Goal: Task Accomplishment & Management: Manage account settings

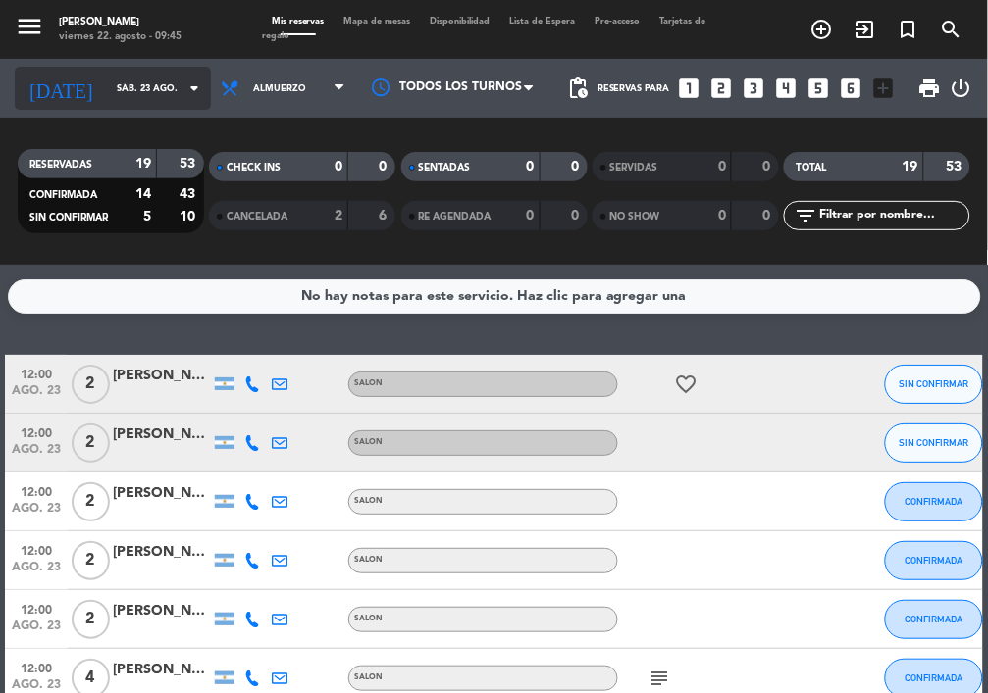
click at [107, 80] on input "sáb. 23 ago." at bounding box center [170, 89] width 127 height 30
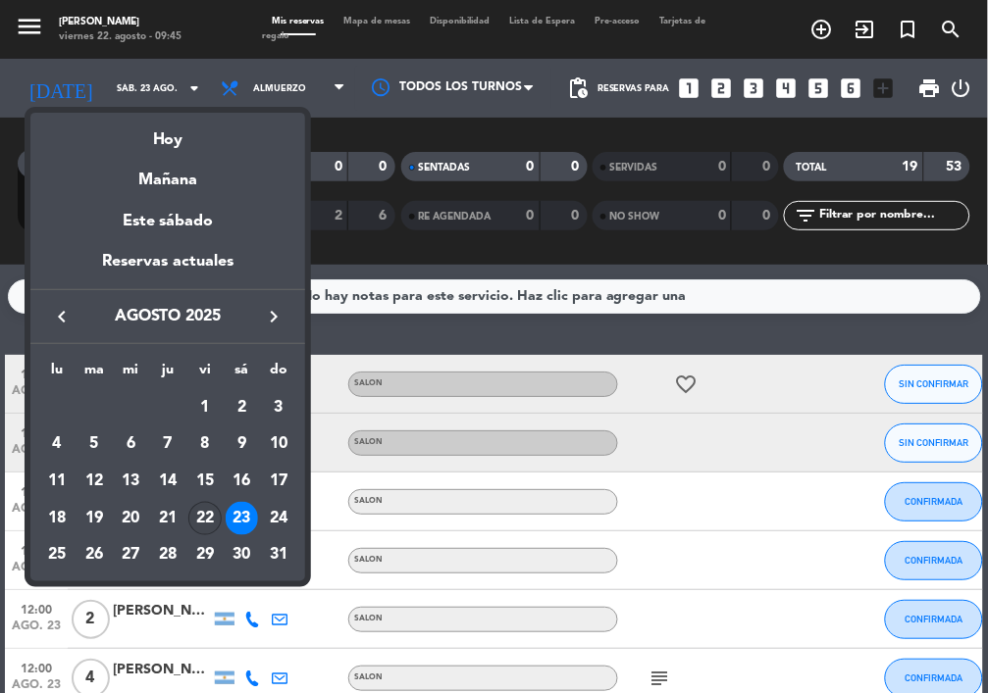
click at [208, 522] on div "22" at bounding box center [204, 518] width 33 height 33
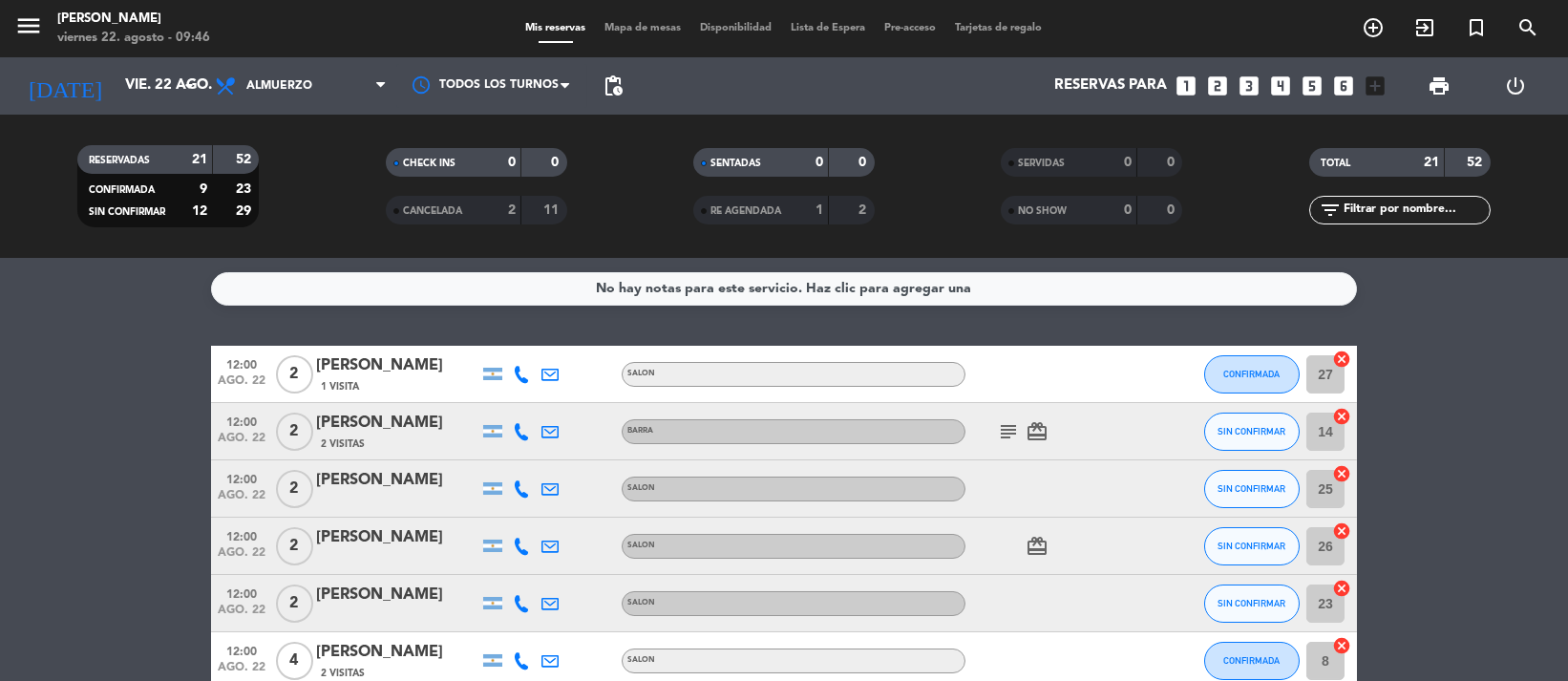
drag, startPoint x: 699, startPoint y: 454, endPoint x: 98, endPoint y: 405, distance: 603.0
click at [961, 75] on span "print" at bounding box center [1439, 87] width 23 height 23
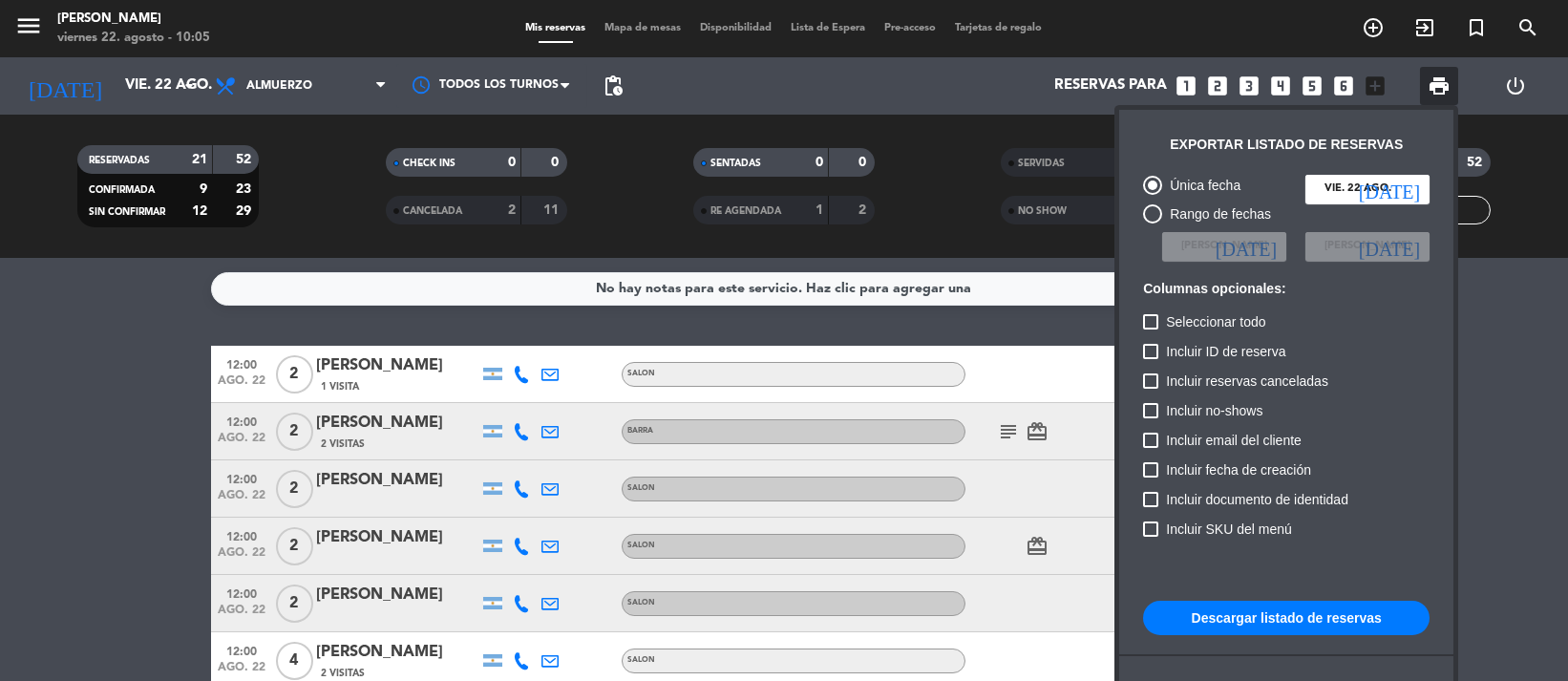
click at [961, 610] on button "Descargar listado de reservas" at bounding box center [1287, 618] width 286 height 34
click at [961, 624] on button "Descargar listado de reservas" at bounding box center [1287, 618] width 286 height 34
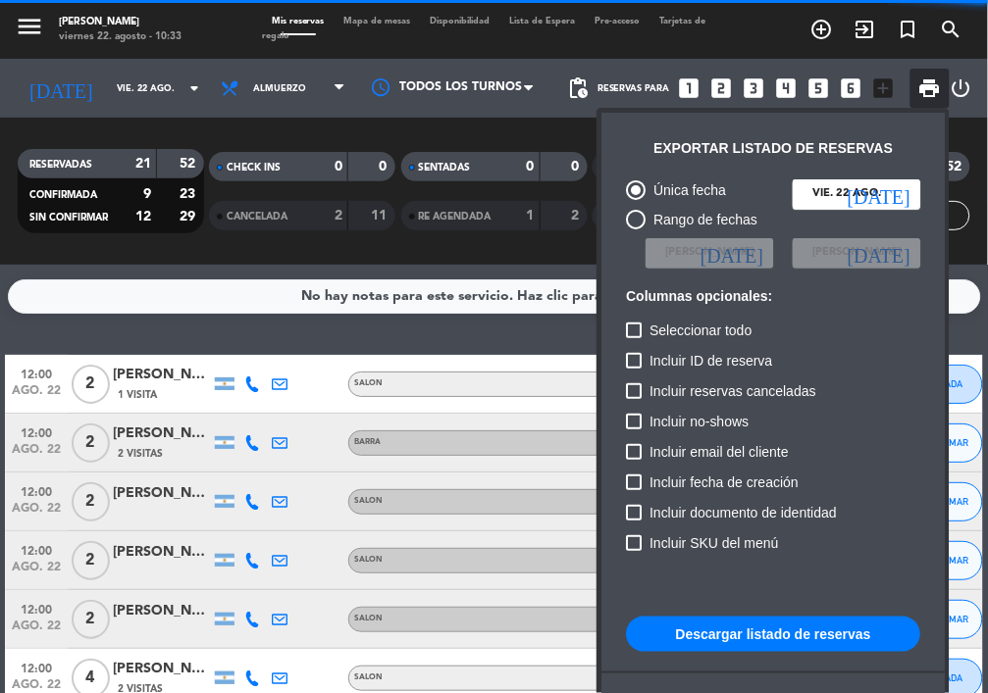
click at [368, 336] on div at bounding box center [494, 346] width 988 height 693
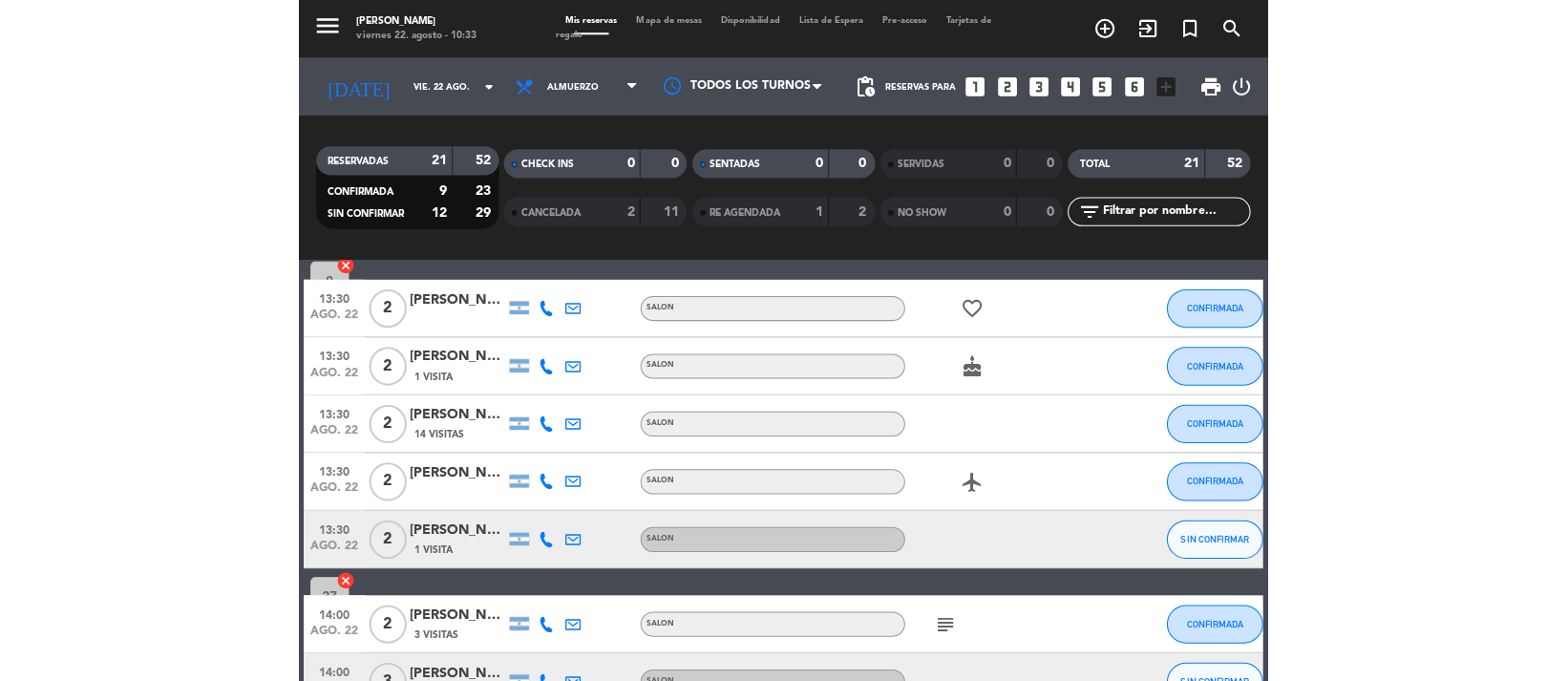
scroll to position [948, 0]
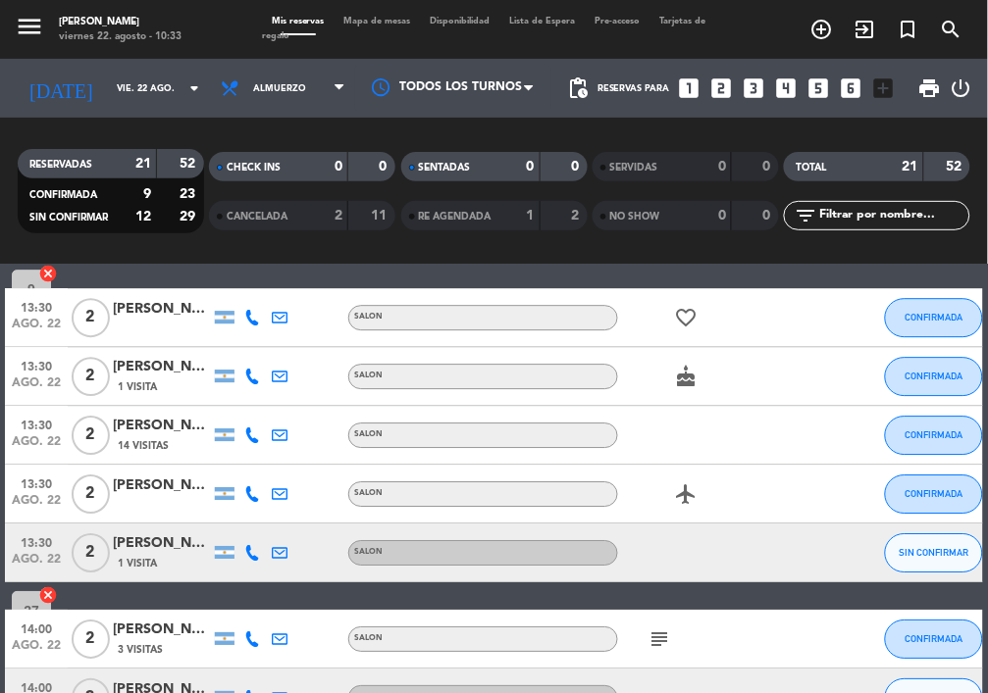
click at [173, 383] on div "1 Visita" at bounding box center [162, 387] width 98 height 17
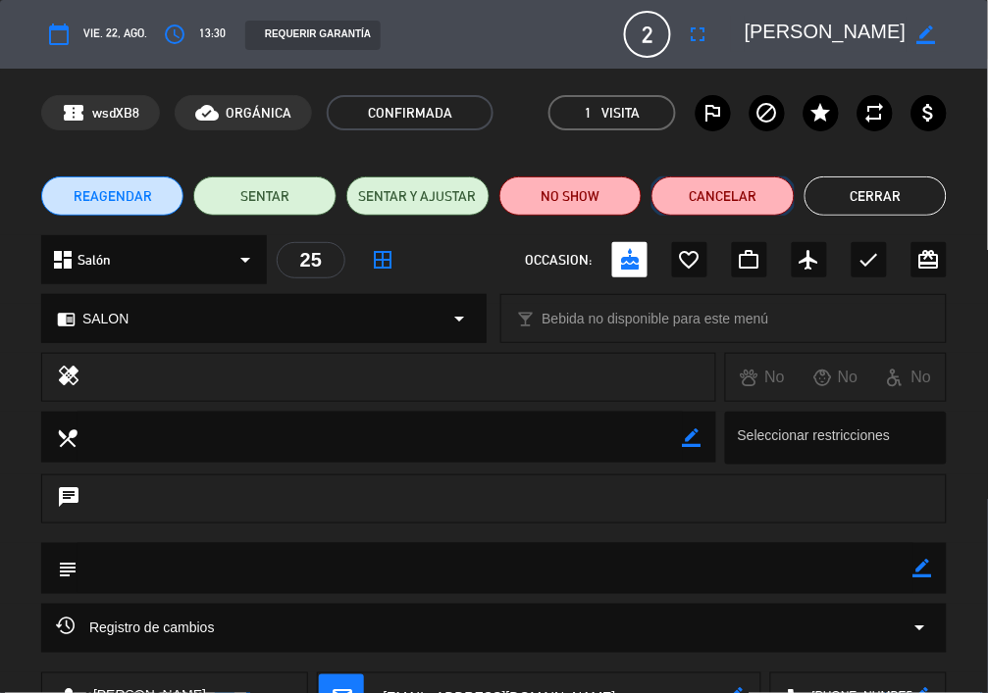
click at [729, 201] on button "Cancelar" at bounding box center [722, 196] width 143 height 39
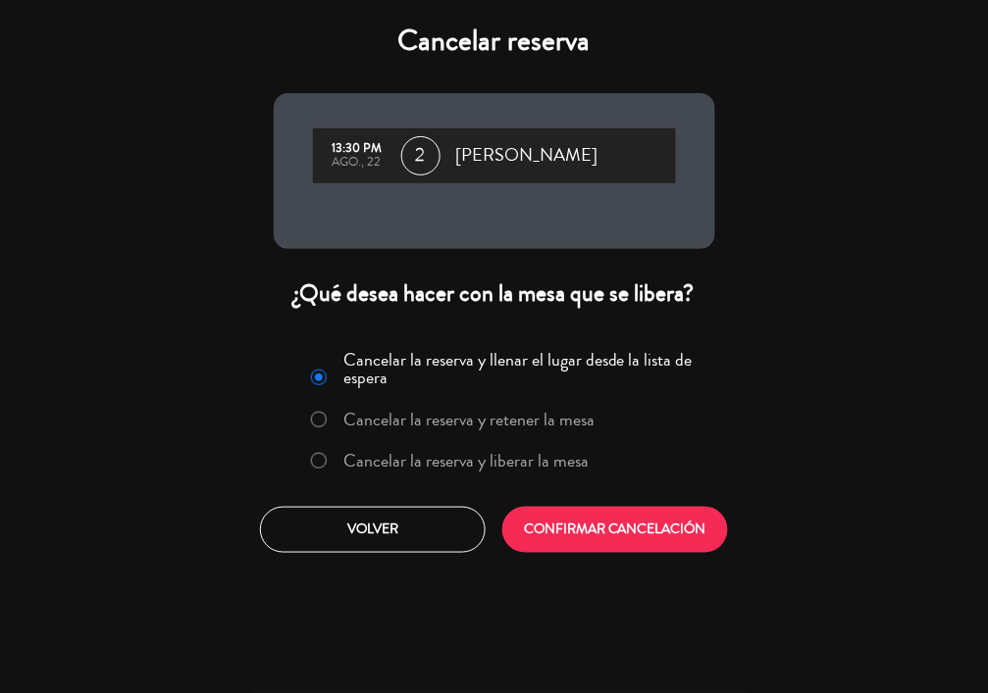
click at [465, 445] on label "Cancelar la reserva y liberar la mesa" at bounding box center [450, 461] width 298 height 35
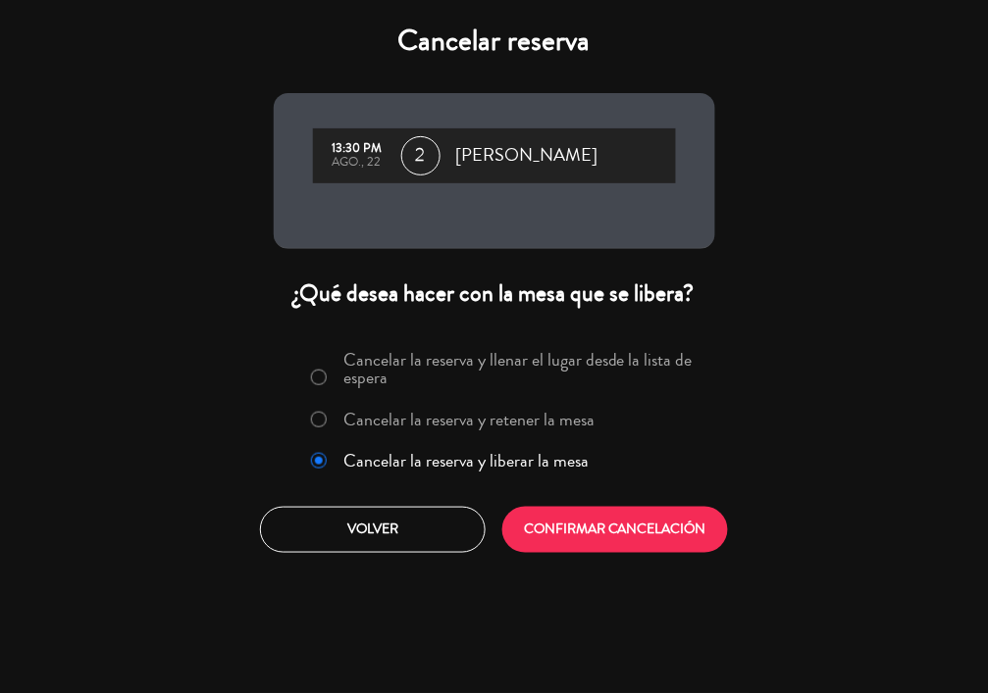
click at [664, 560] on div "Cancelar la reserva y llenar el lugar desde la lista de espera Cancelar la rese…" at bounding box center [494, 448] width 471 height 237
click at [659, 547] on button "CONFIRMAR CANCELACIÓN" at bounding box center [615, 530] width 226 height 46
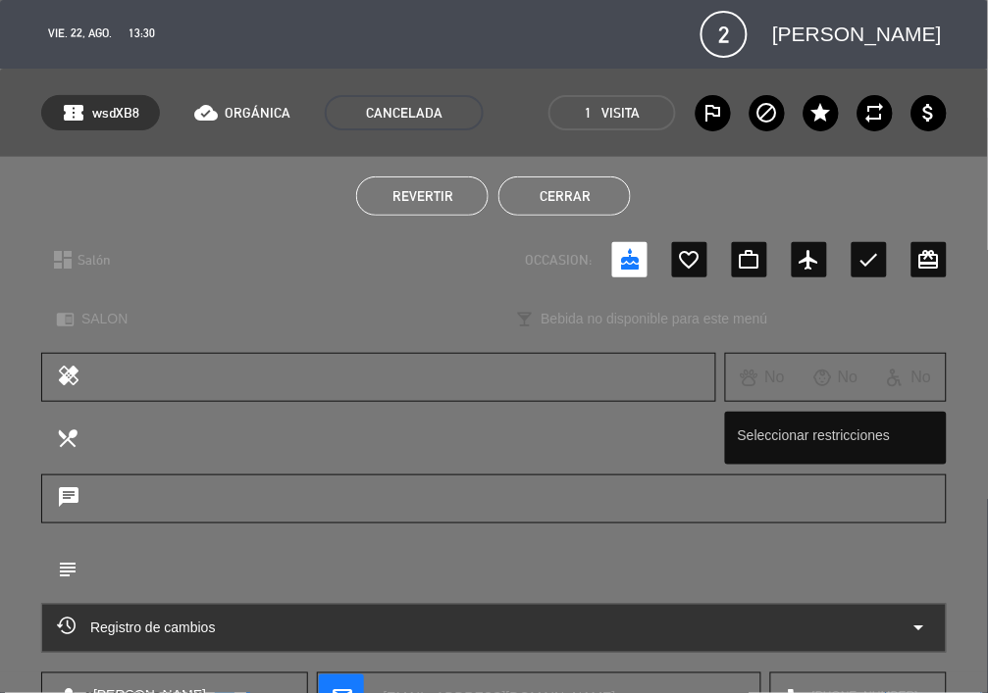
click at [598, 183] on button "Cerrar" at bounding box center [564, 196] width 132 height 39
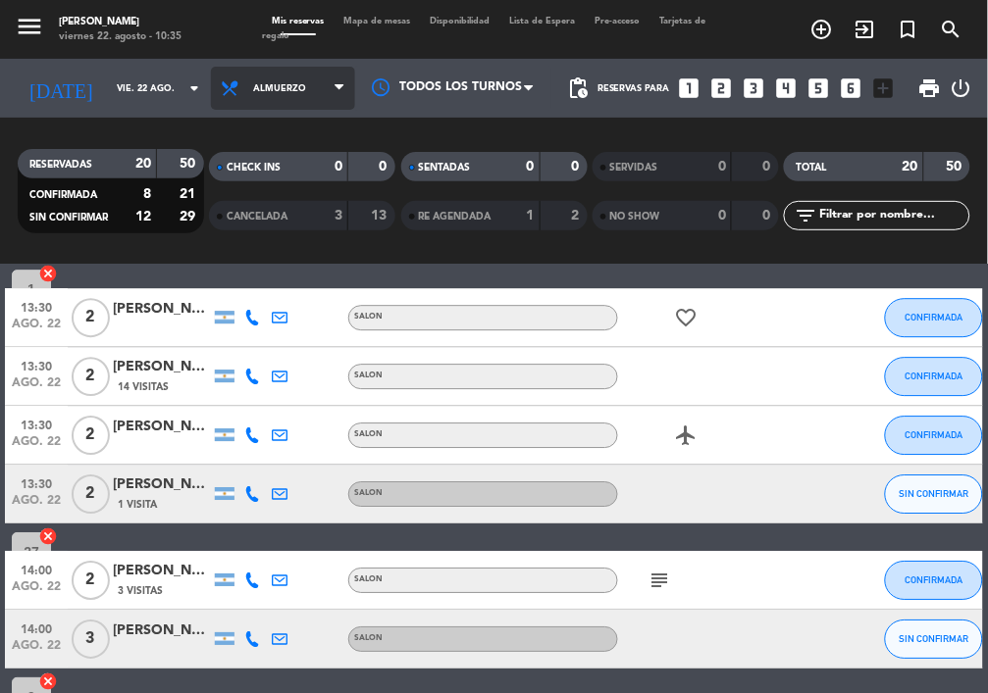
click at [295, 76] on span "Almuerzo" at bounding box center [283, 88] width 144 height 43
click at [264, 90] on span "Almuerzo" at bounding box center [279, 88] width 53 height 11
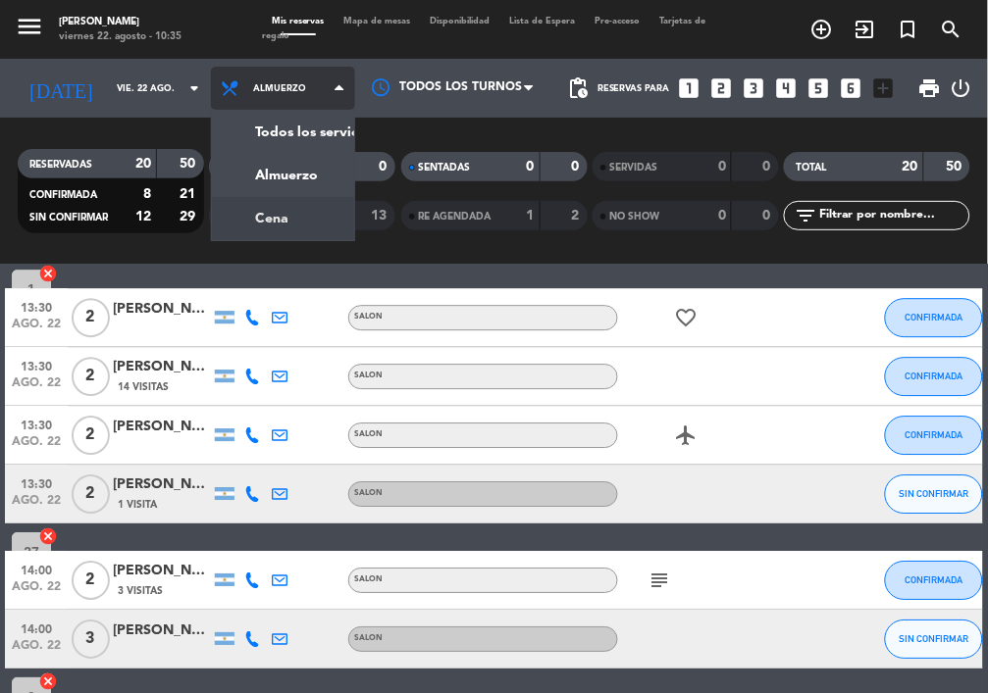
click at [261, 209] on div "menu NAKAMA RAMEN viernes 22. agosto - 10:35 Mis reservas Mapa de mesas Disponi…" at bounding box center [494, 132] width 988 height 265
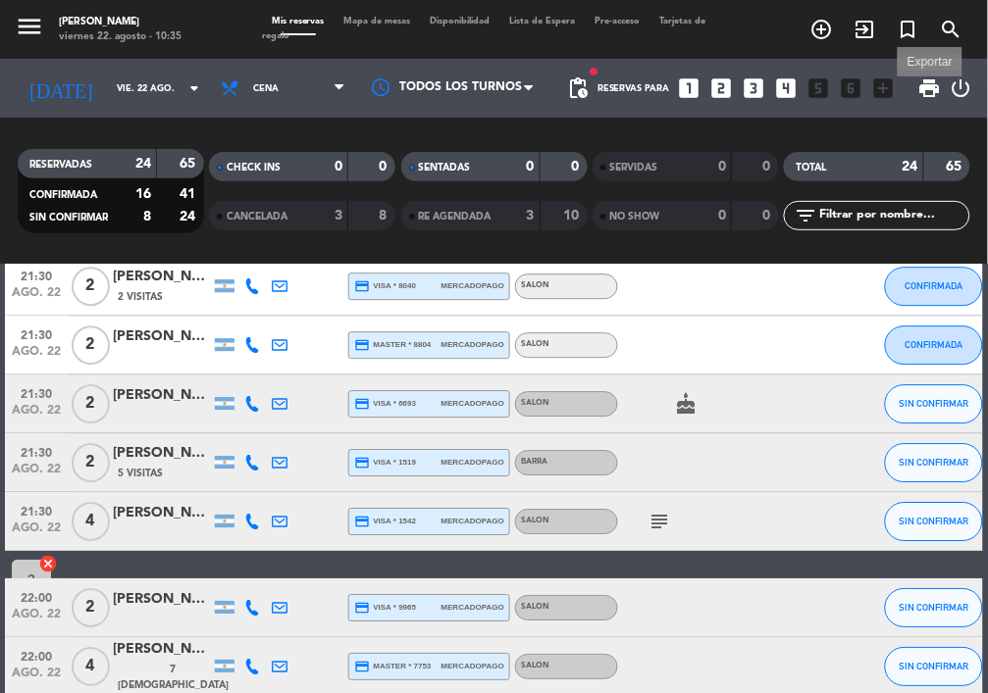
click at [932, 85] on span "print" at bounding box center [930, 89] width 24 height 24
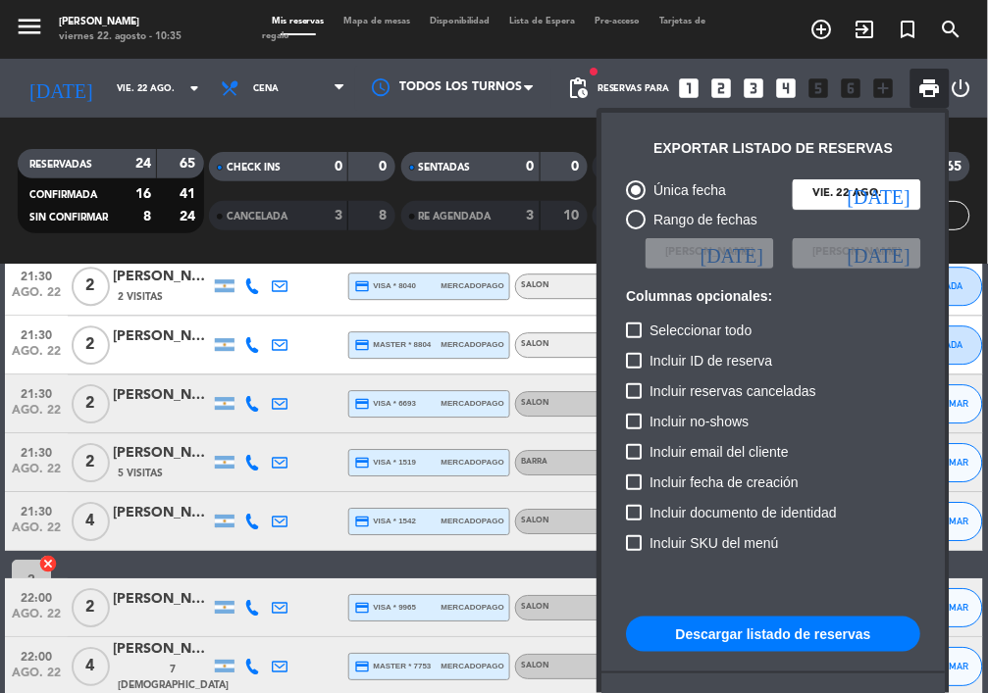
click at [856, 633] on button "Descargar listado de reservas" at bounding box center [773, 634] width 294 height 35
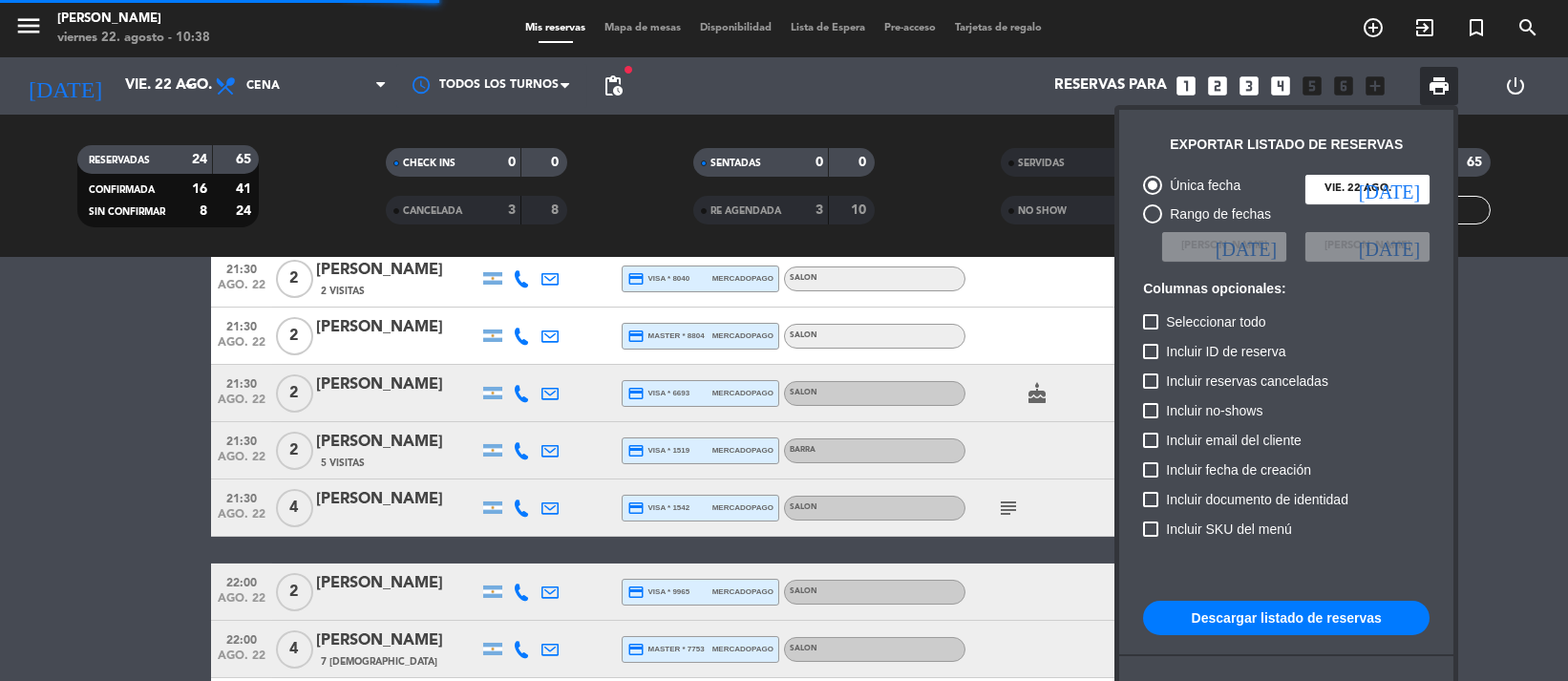
click at [630, 76] on span "pending_actions" at bounding box center [613, 86] width 38 height 38
click at [612, 90] on span "pending_actions" at bounding box center [614, 87] width 23 height 23
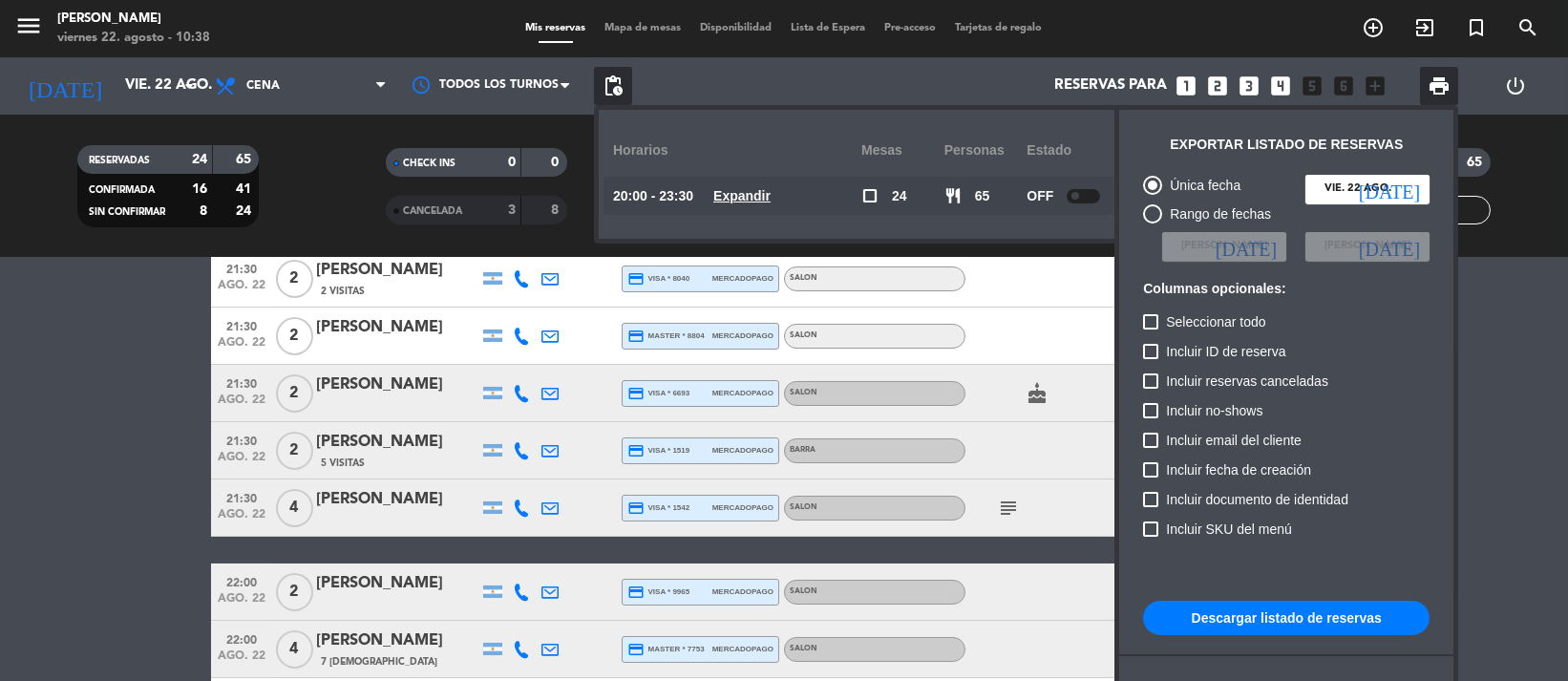
click at [961, 189] on div at bounding box center [1084, 196] width 33 height 15
click at [606, 80] on div at bounding box center [784, 340] width 1568 height 681
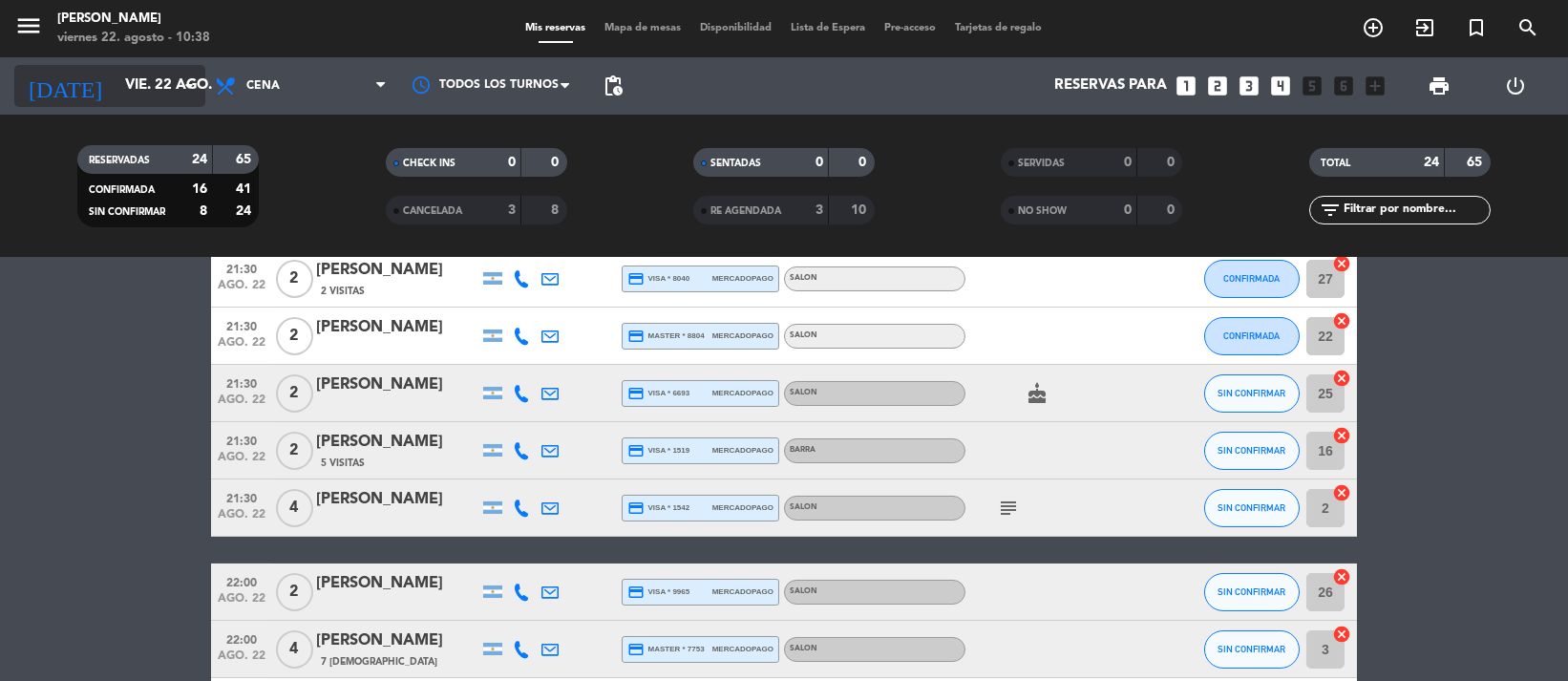
click at [153, 88] on input "vie. 22 ago." at bounding box center [209, 86] width 188 height 36
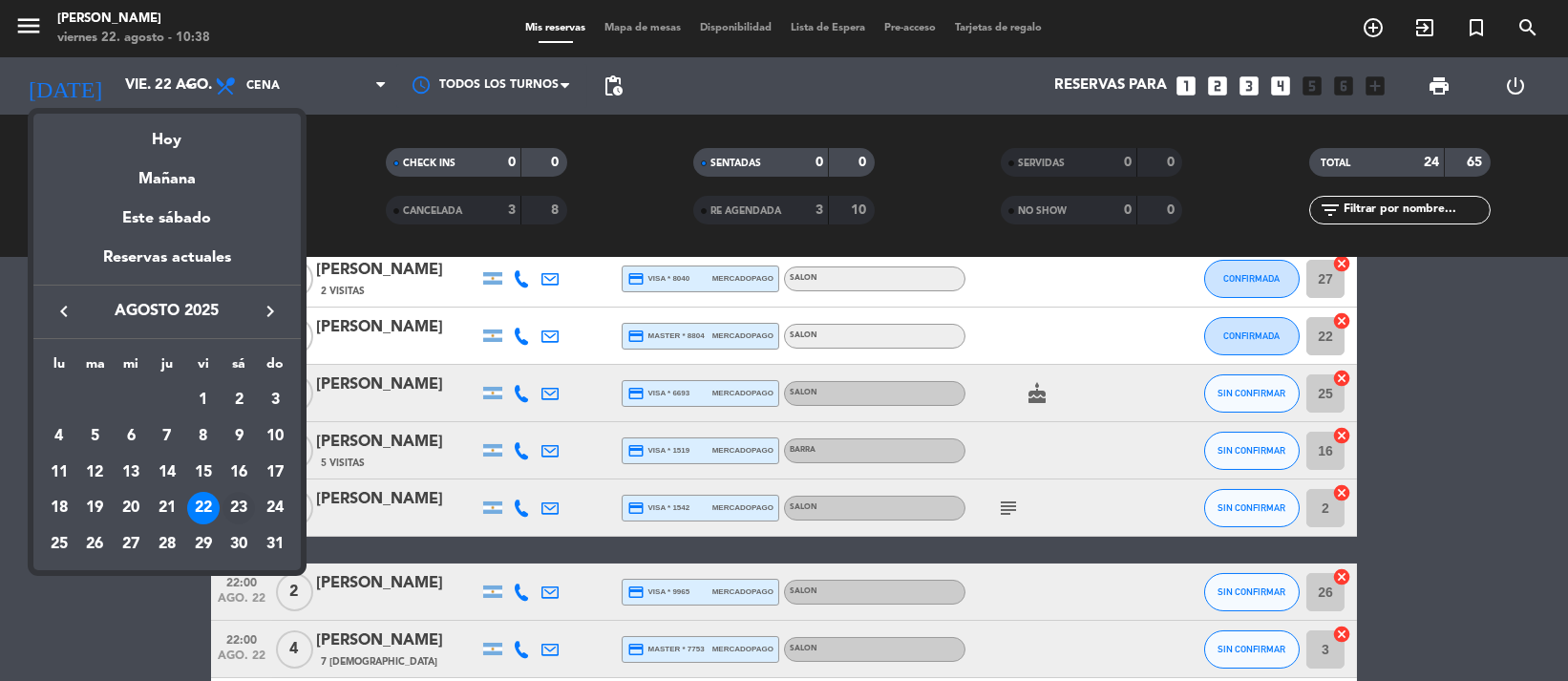
click at [243, 511] on div "23" at bounding box center [239, 508] width 32 height 32
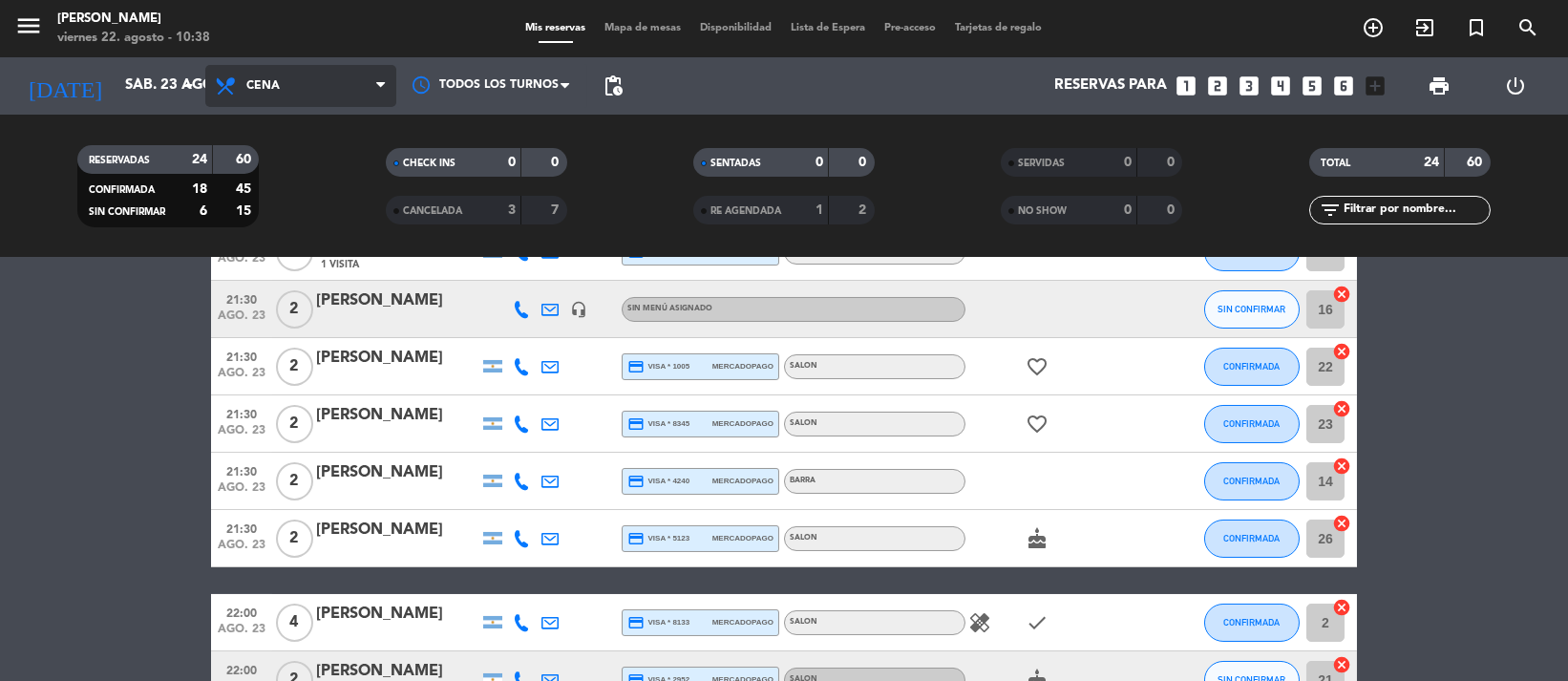
click at [328, 95] on span "Cena" at bounding box center [301, 86] width 191 height 42
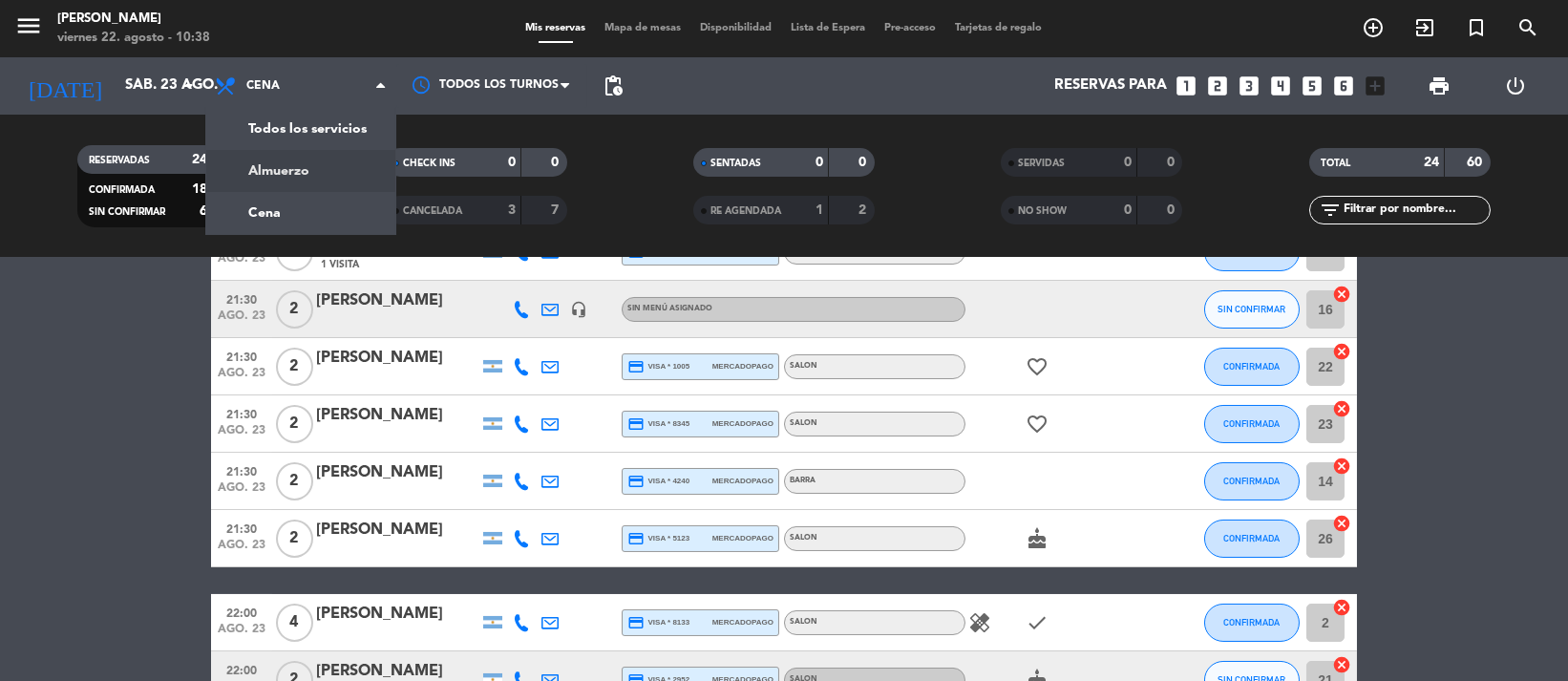
click at [317, 170] on div "menu NAKAMA RAMEN viernes 22. agosto - 10:38 Mis reservas Mapa de mesas Disponi…" at bounding box center [784, 129] width 1568 height 258
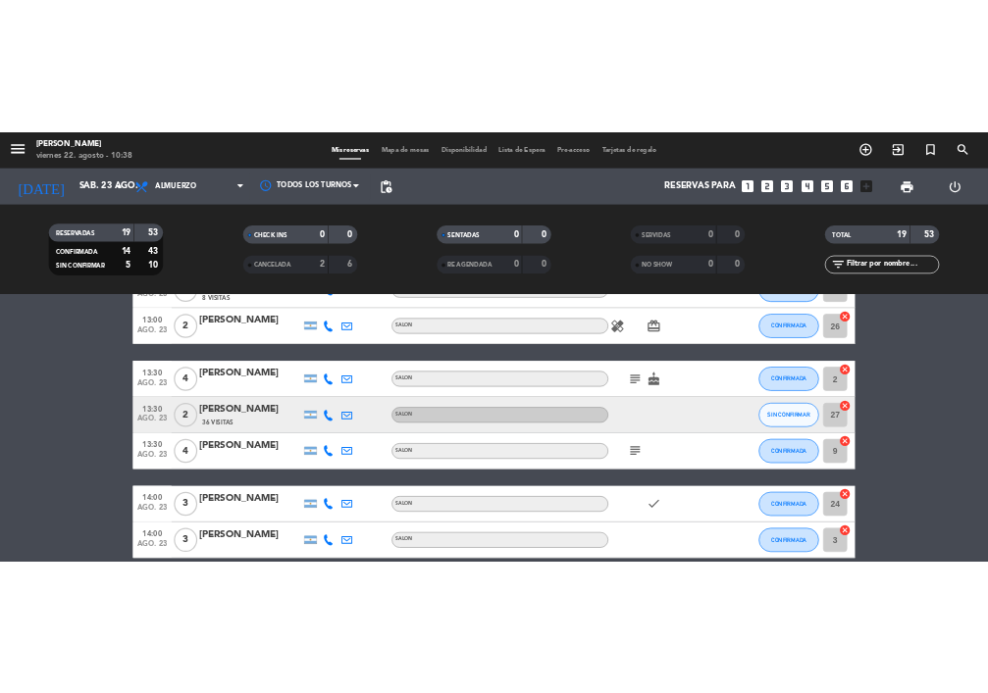
scroll to position [886, 0]
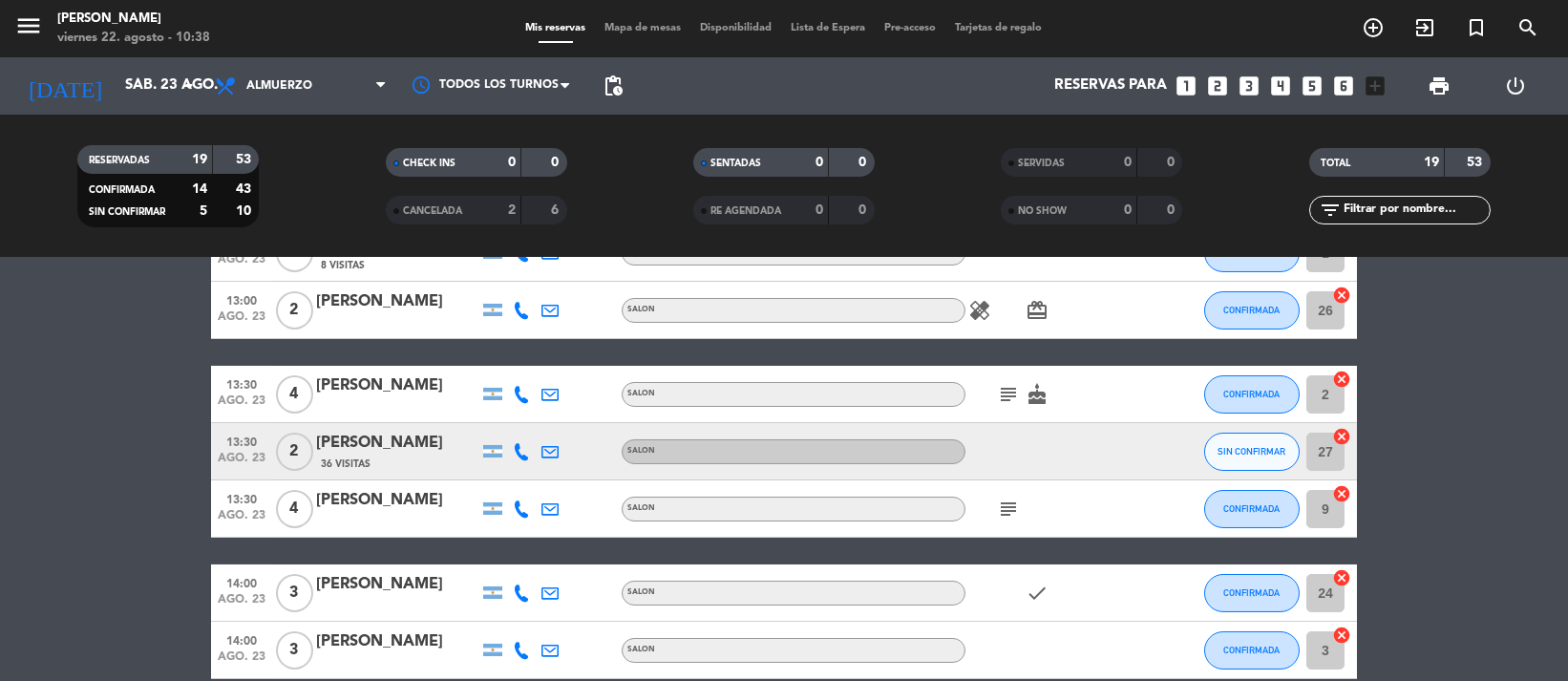
click at [961, 83] on div "print" at bounding box center [1439, 86] width 76 height 57
click at [961, 88] on span "print" at bounding box center [1439, 87] width 23 height 23
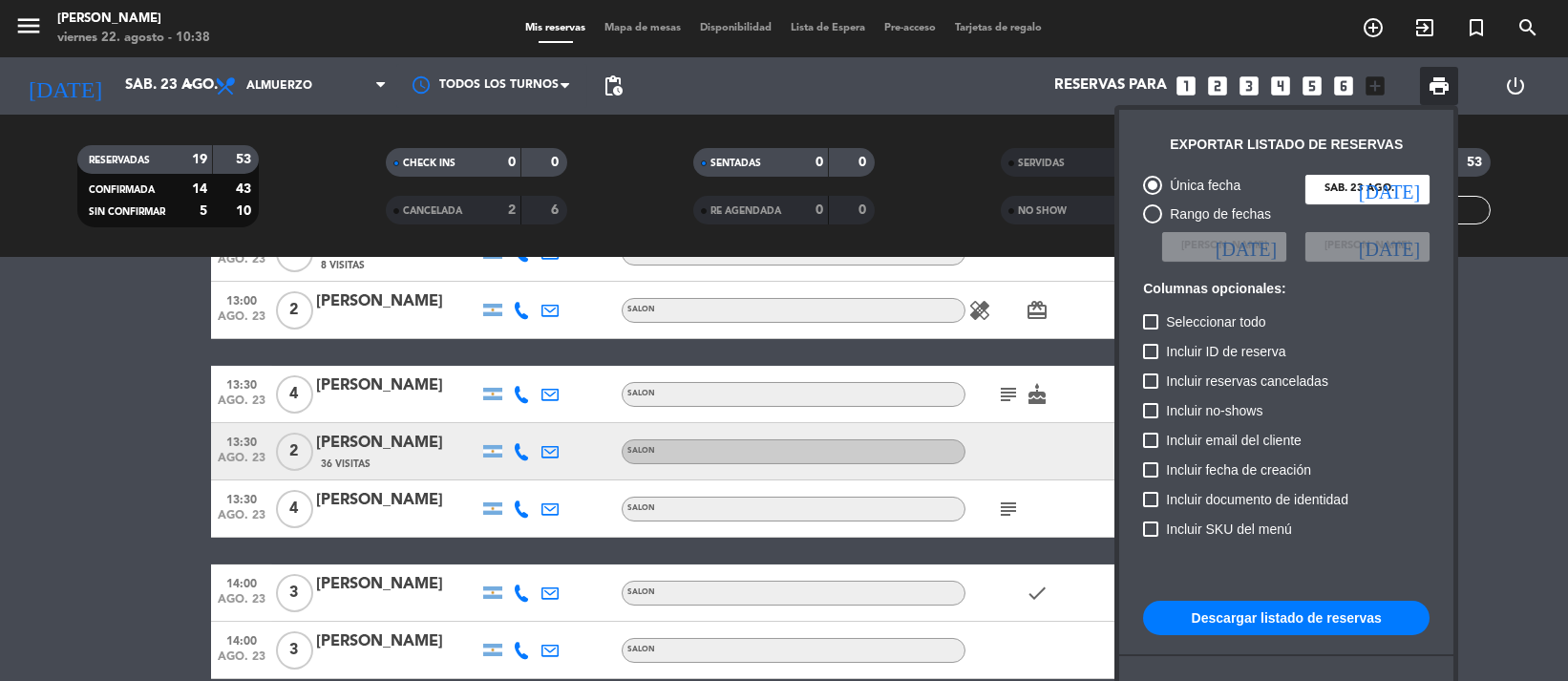
click at [961, 630] on button "Descargar listado de reservas" at bounding box center [1287, 618] width 286 height 34
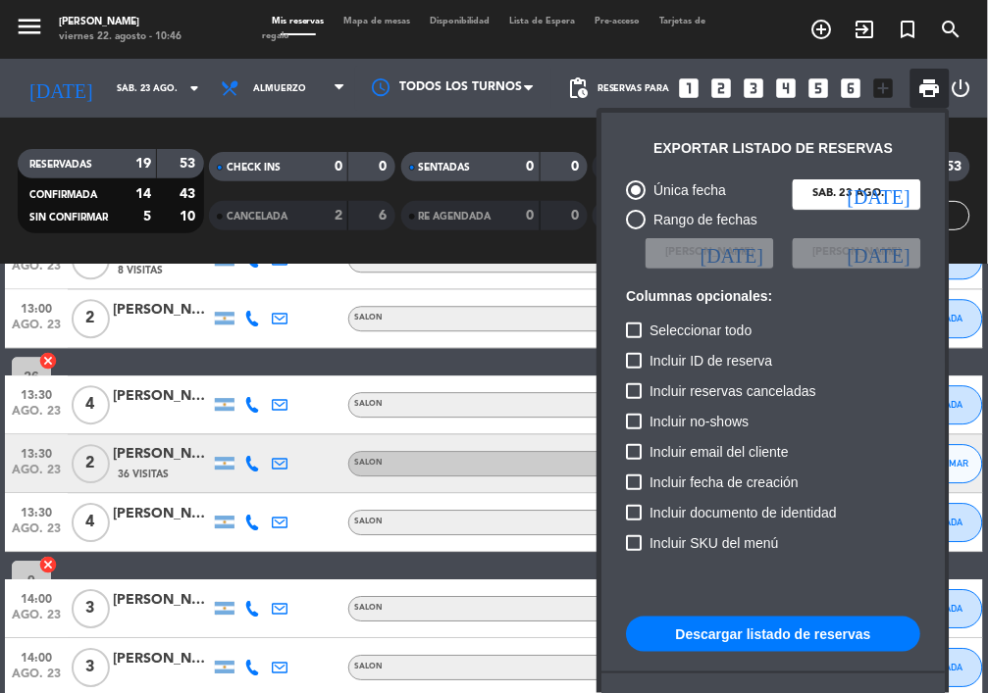
click at [294, 222] on div at bounding box center [494, 346] width 988 height 693
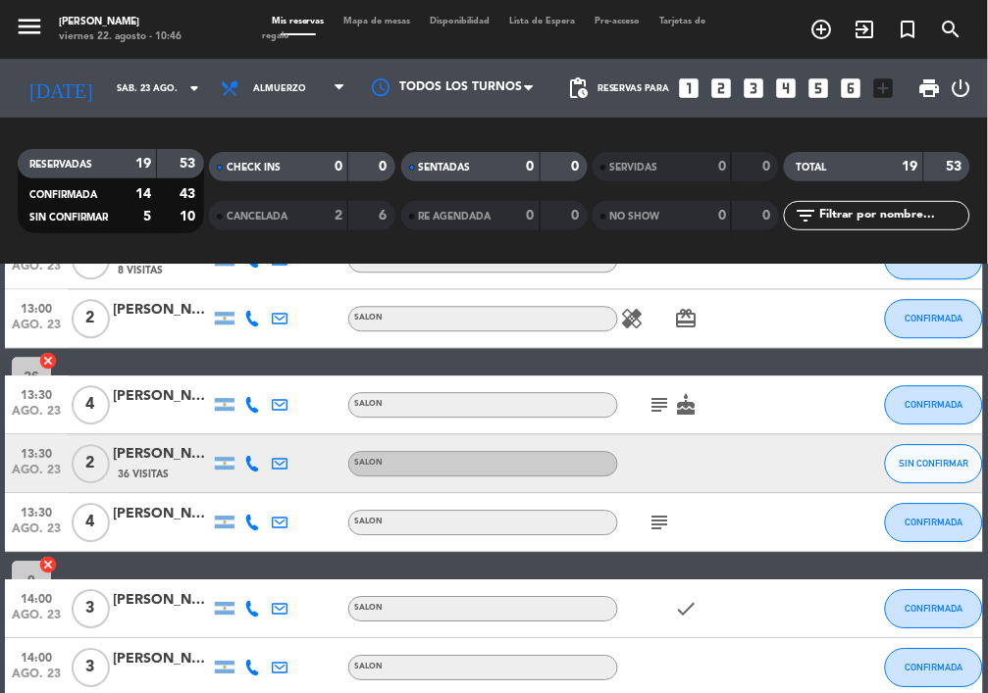
click at [317, 211] on div "2" at bounding box center [323, 216] width 39 height 23
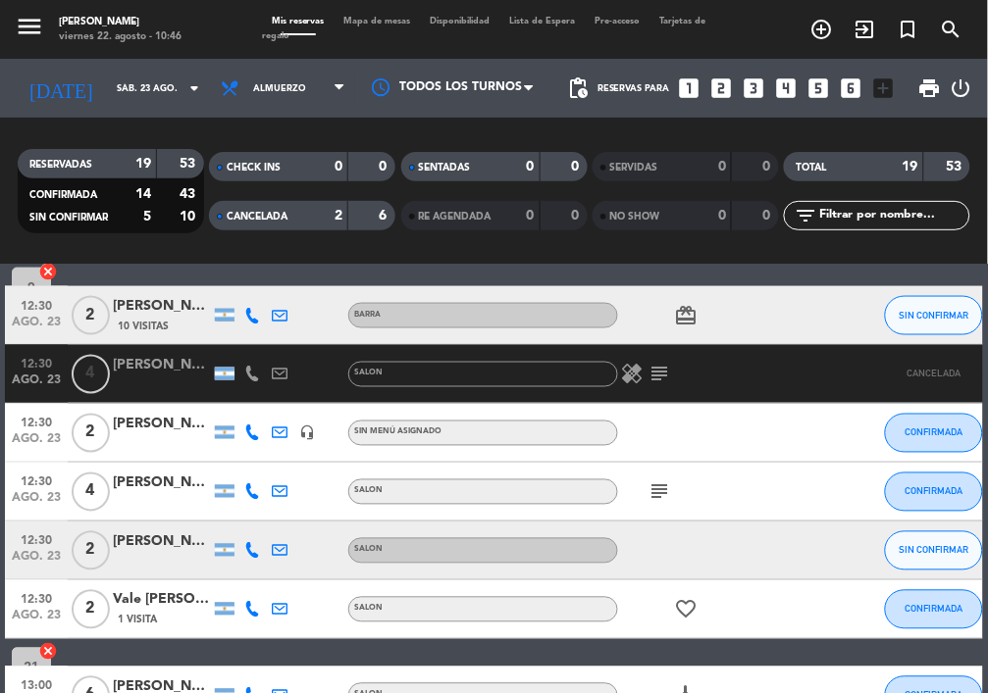
scroll to position [493, 0]
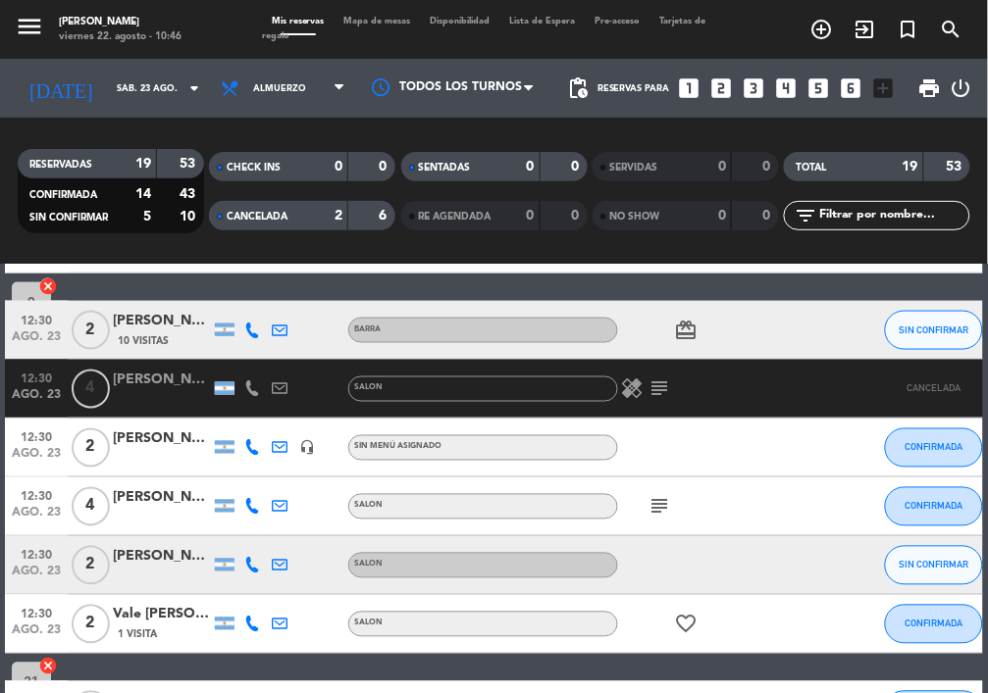
click at [314, 228] on div "CANCELADA 2 6" at bounding box center [302, 215] width 186 height 29
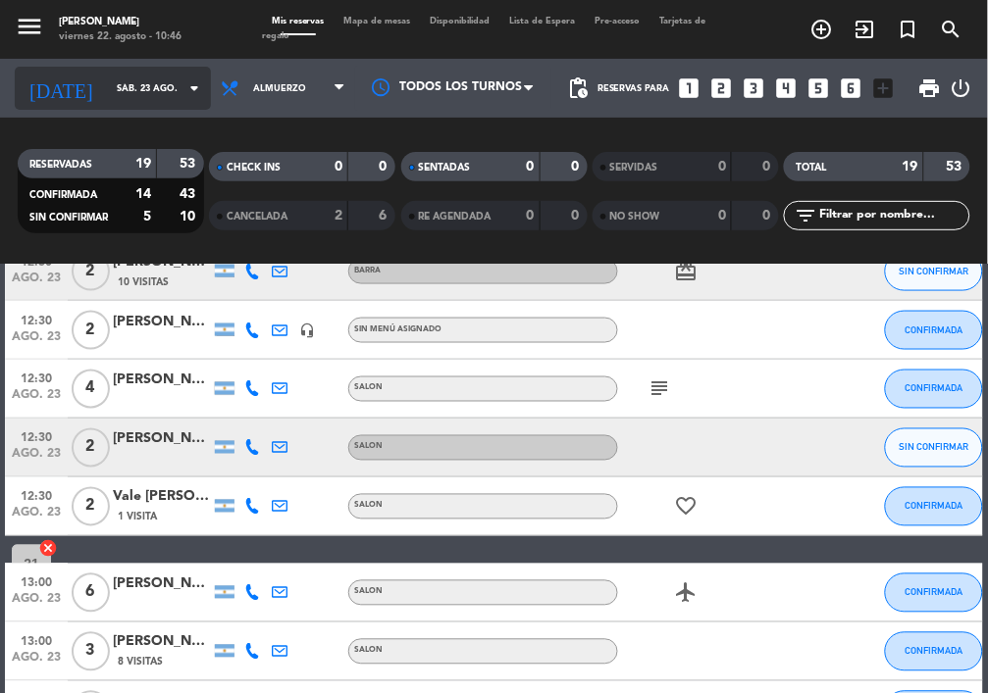
click at [132, 96] on input "sáb. 23 ago." at bounding box center [170, 89] width 127 height 30
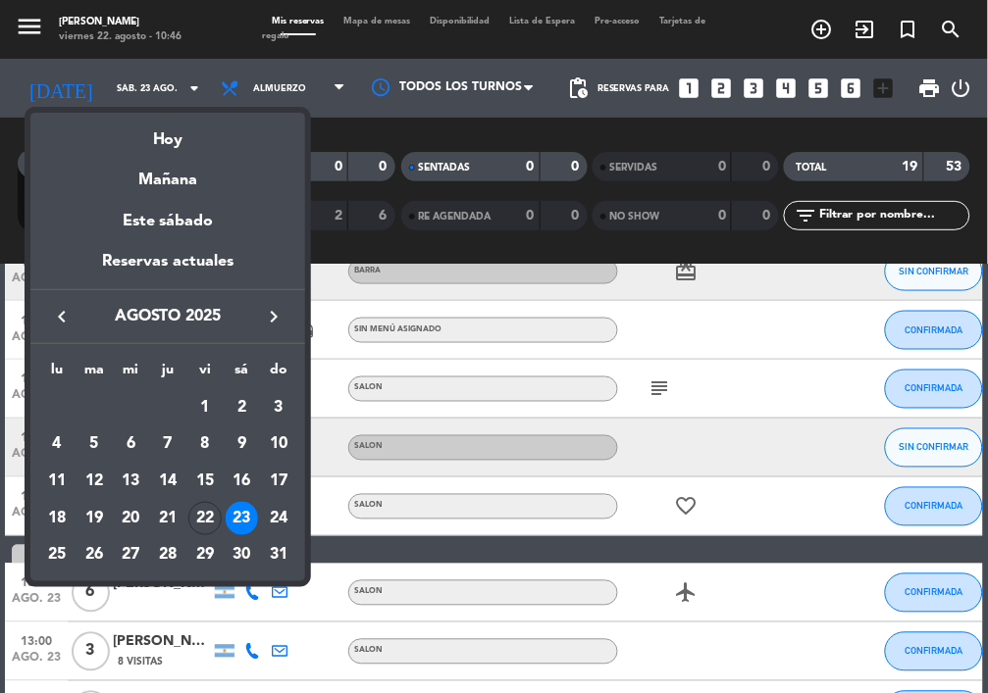
click at [238, 93] on div at bounding box center [494, 346] width 988 height 693
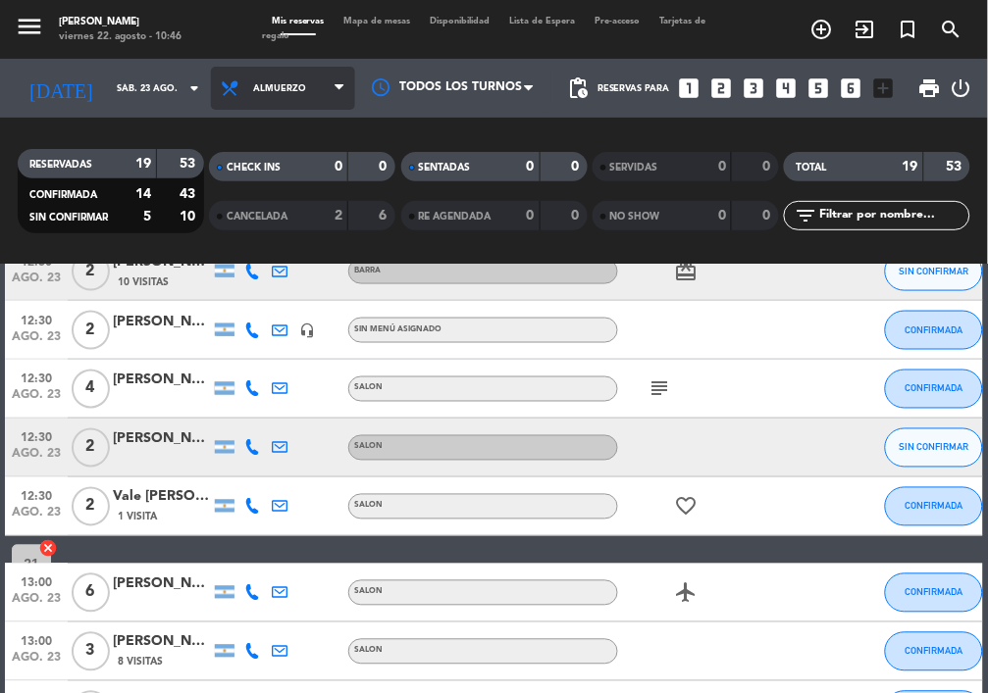
click at [238, 93] on span "Almuerzo" at bounding box center [283, 88] width 144 height 43
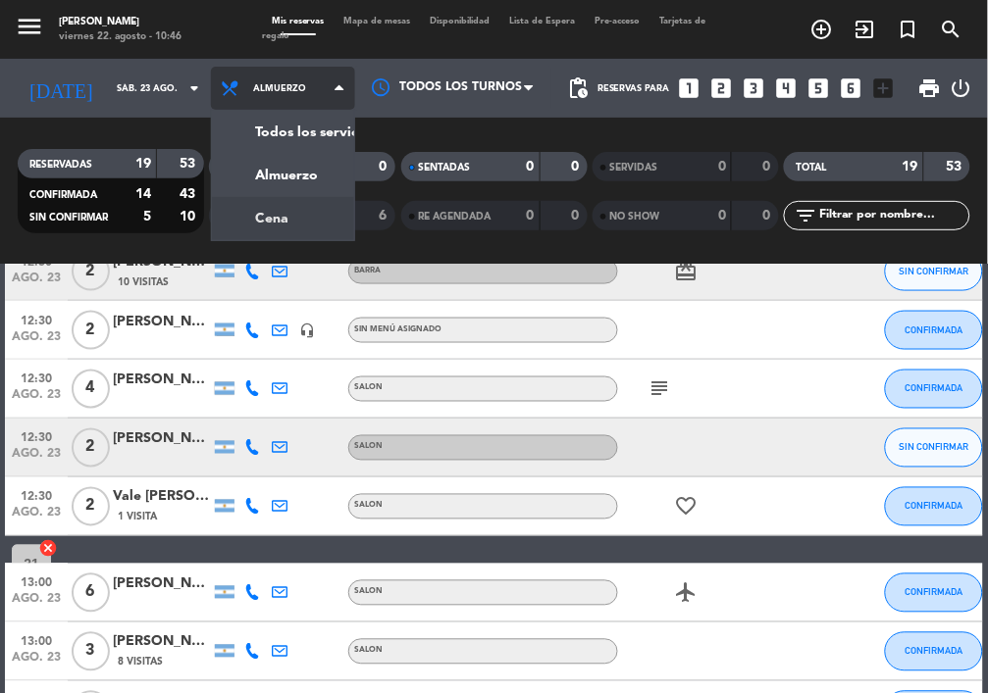
click at [283, 232] on div "menu NAKAMA RAMEN viernes 22. agosto - 10:46 Mis reservas Mapa de mesas Disponi…" at bounding box center [494, 132] width 988 height 265
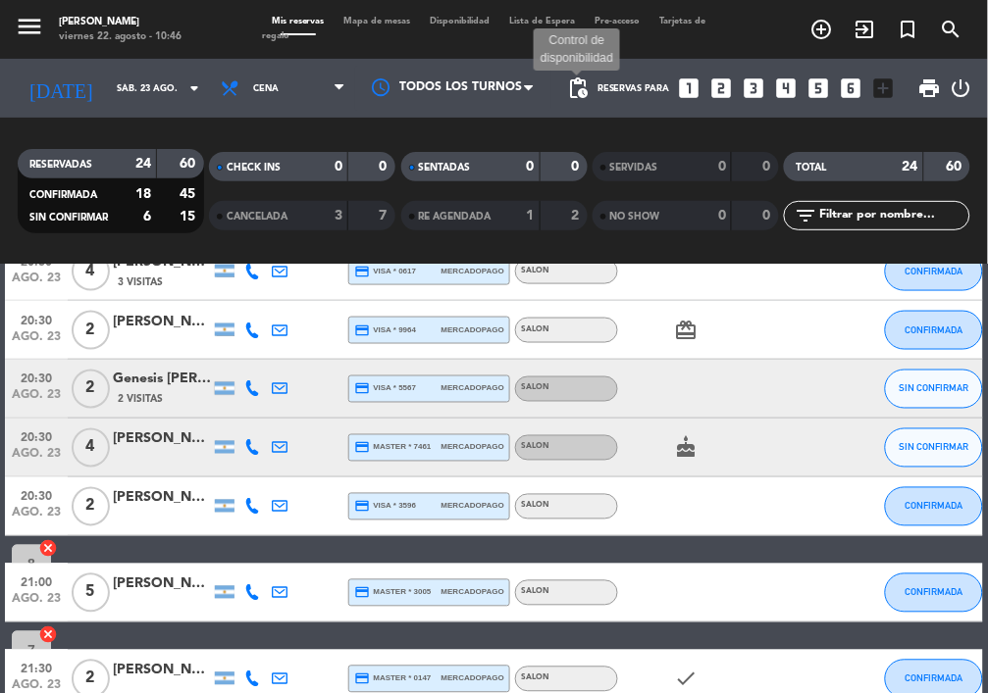
click at [572, 92] on span "pending_actions" at bounding box center [578, 89] width 24 height 24
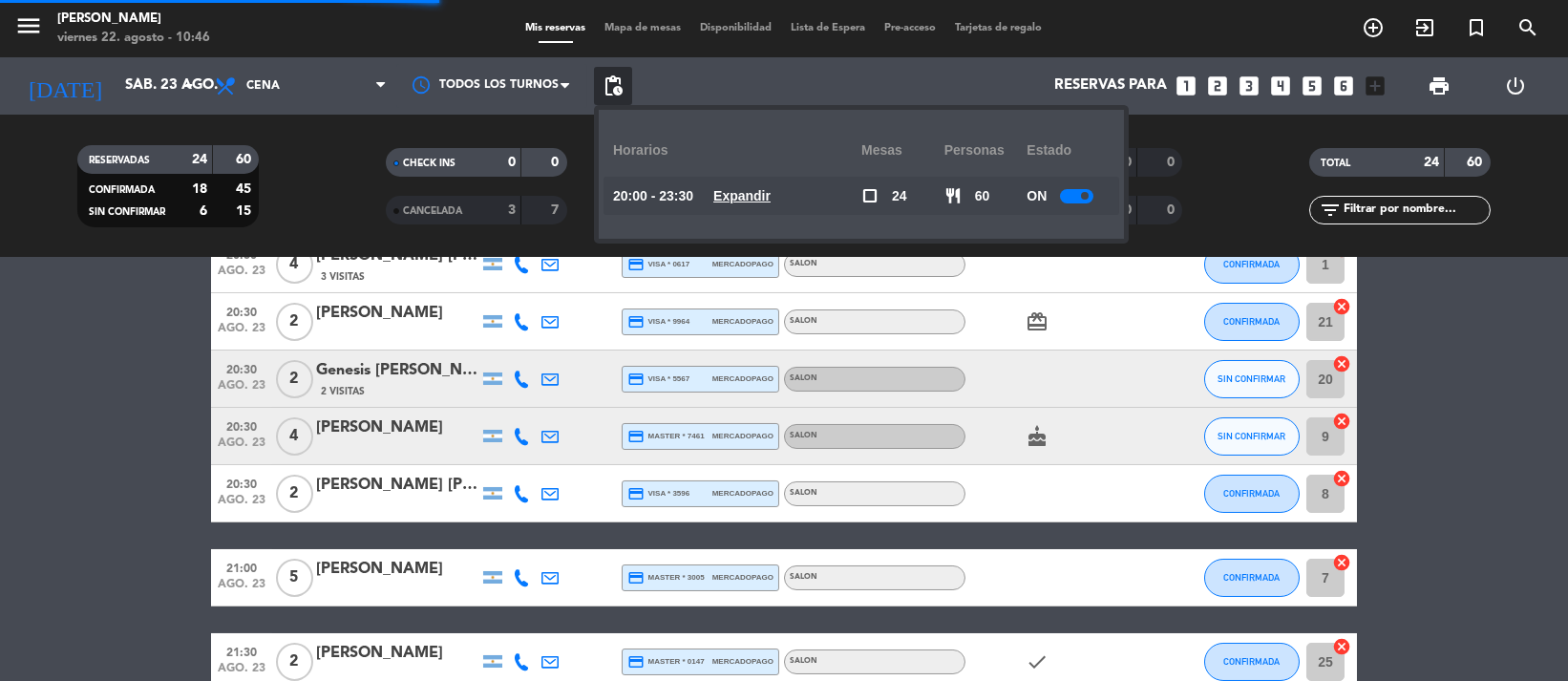
click at [961, 197] on span at bounding box center [1085, 196] width 8 height 8
click at [606, 95] on span "pending_actions" at bounding box center [614, 87] width 23 height 23
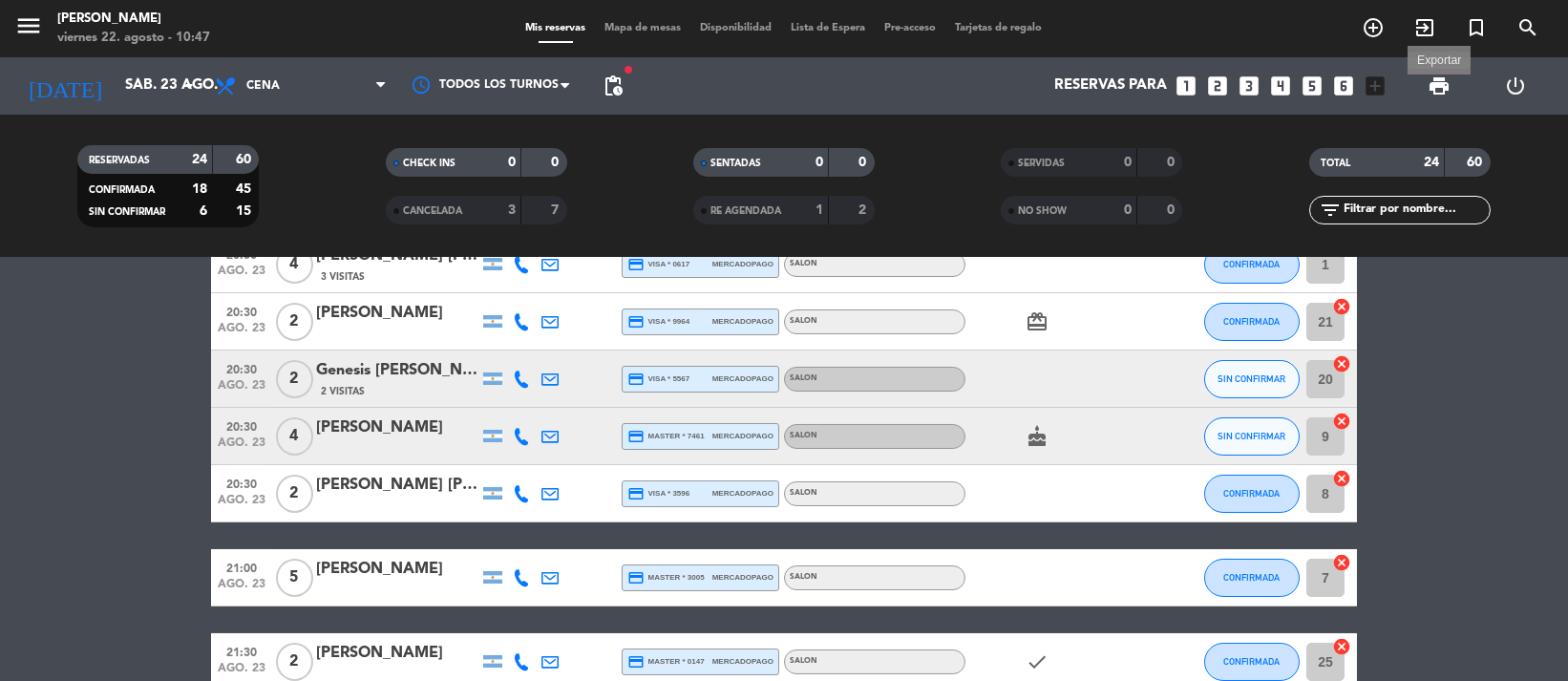
click at [961, 89] on span "print" at bounding box center [1439, 87] width 23 height 23
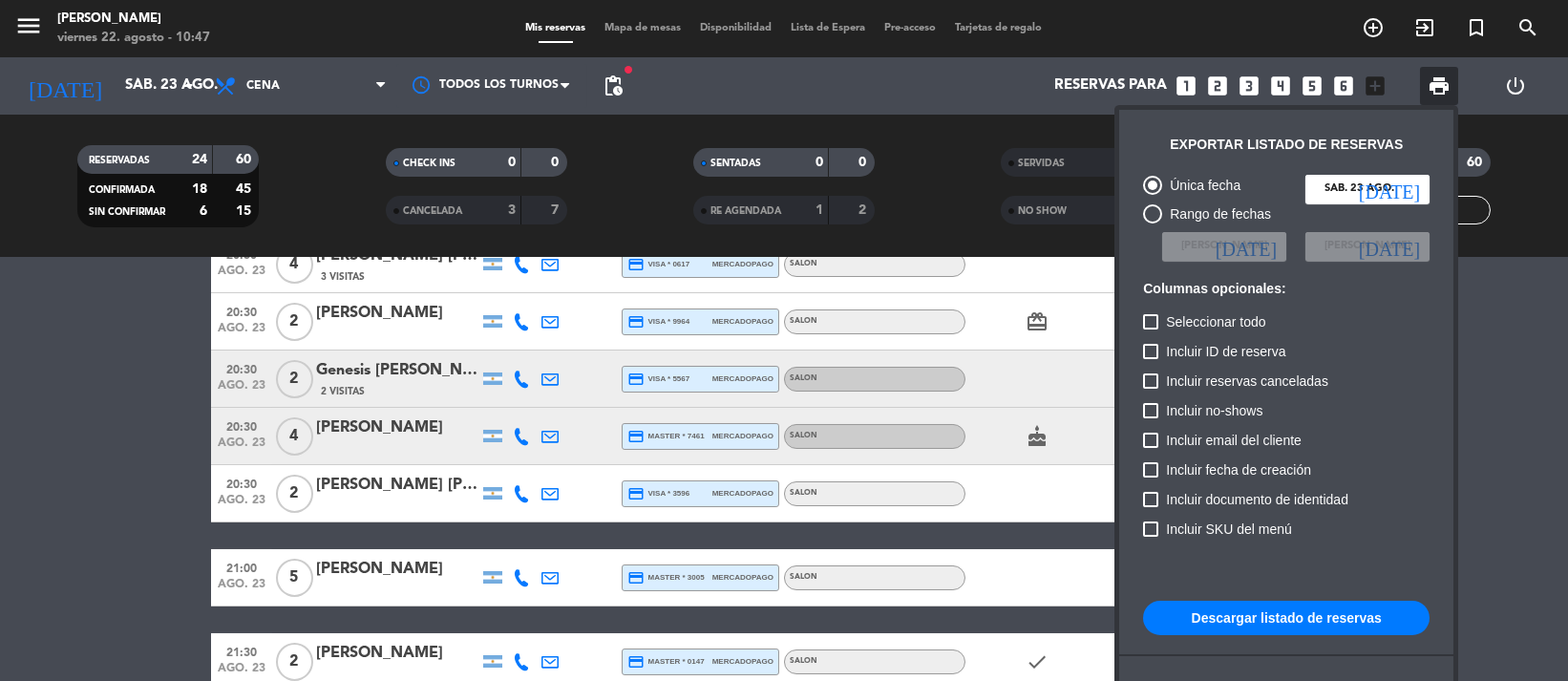
click at [961, 607] on button "Descargar listado de reservas" at bounding box center [1287, 618] width 286 height 34
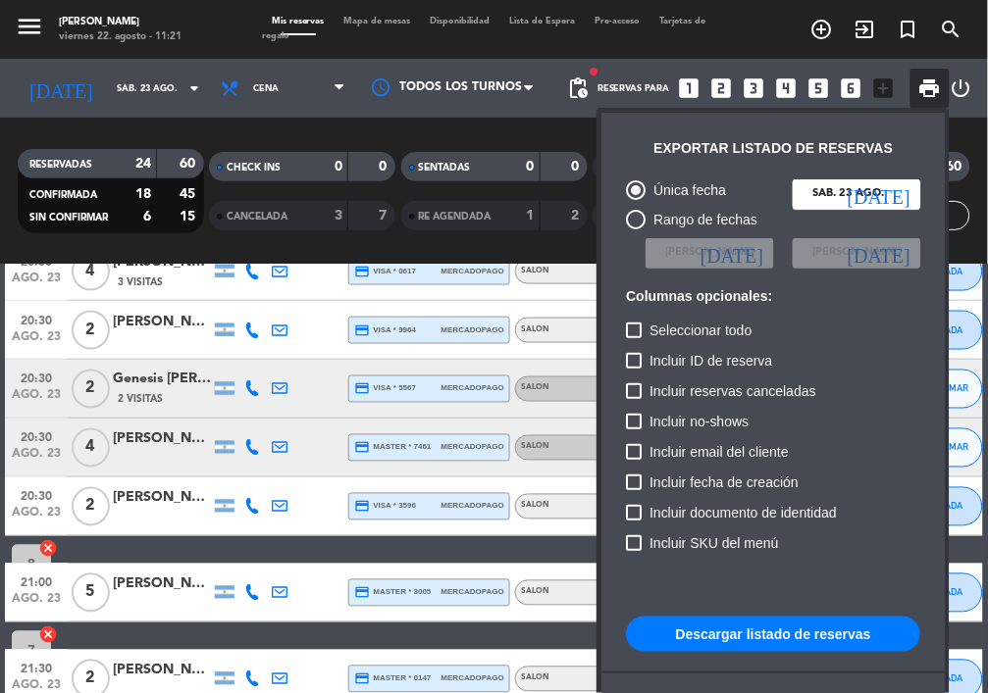
click at [131, 79] on div at bounding box center [494, 346] width 988 height 693
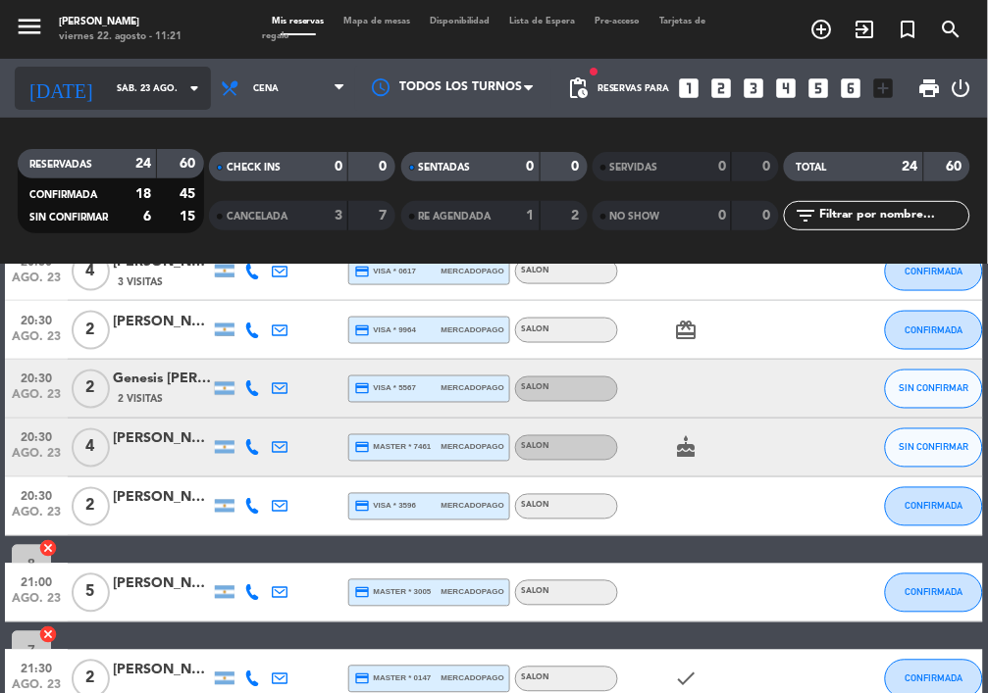
click at [149, 94] on input "sáb. 23 ago." at bounding box center [170, 89] width 127 height 30
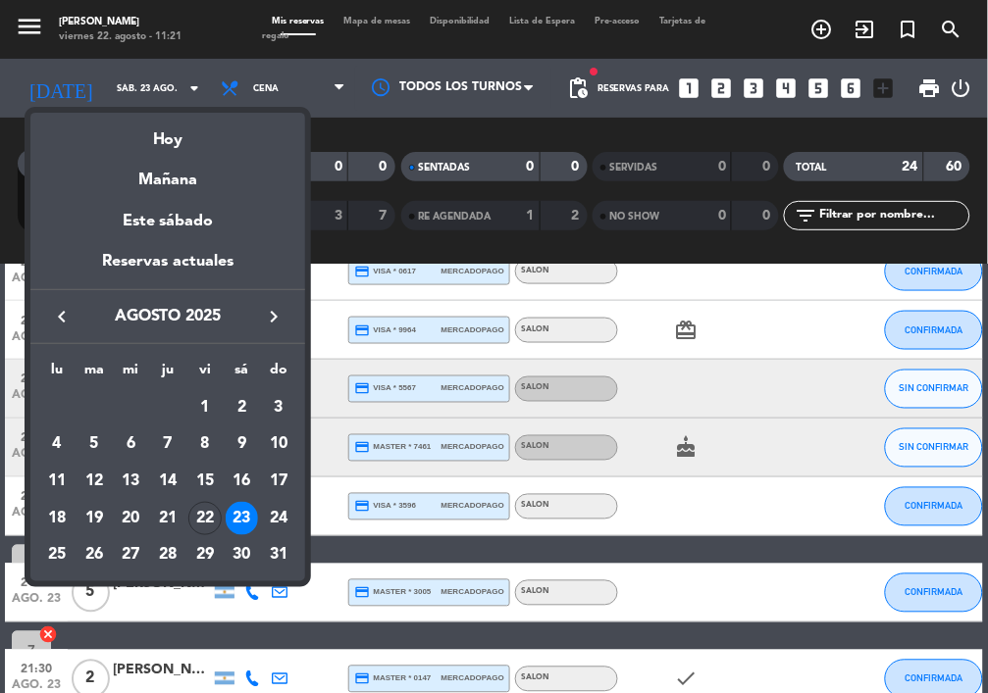
click at [163, 115] on div "Hoy" at bounding box center [167, 133] width 275 height 40
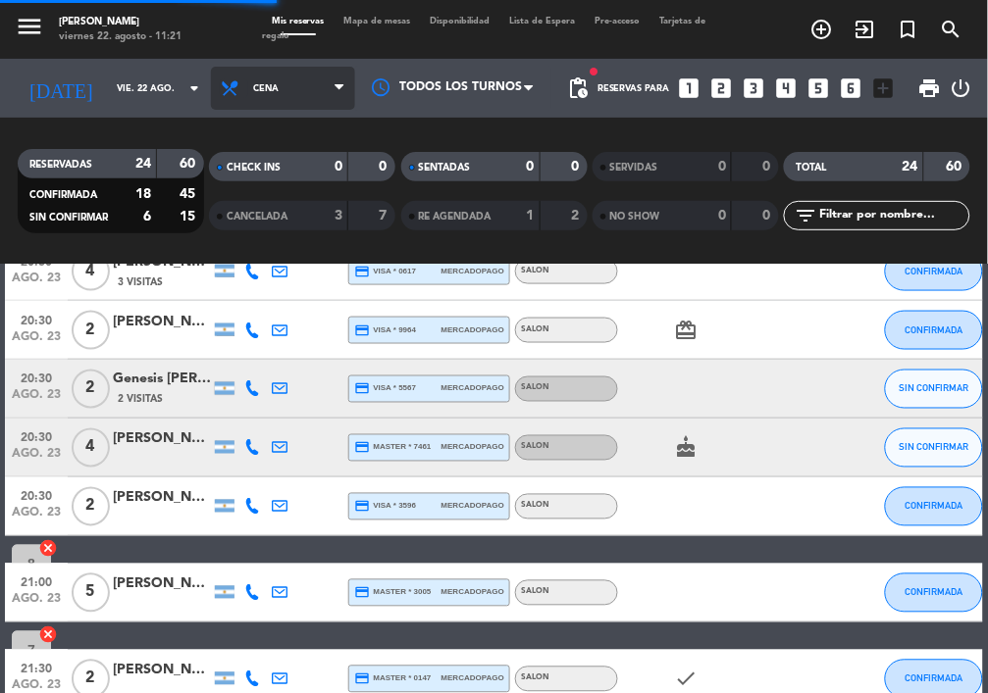
click at [220, 90] on icon at bounding box center [234, 88] width 28 height 20
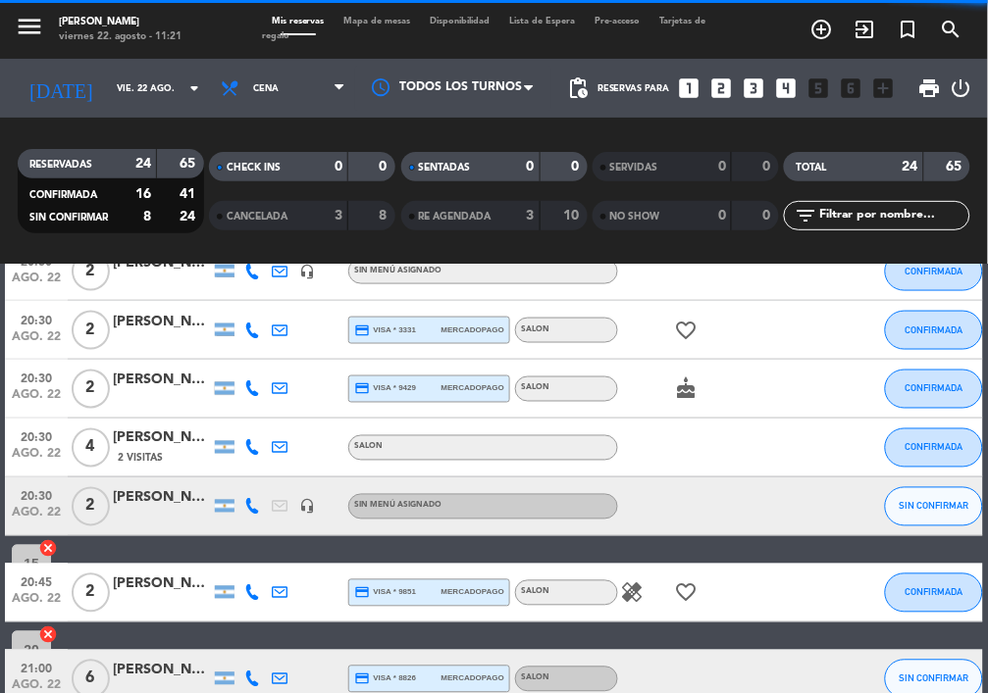
click at [264, 170] on span "CHECK INS" at bounding box center [254, 168] width 54 height 10
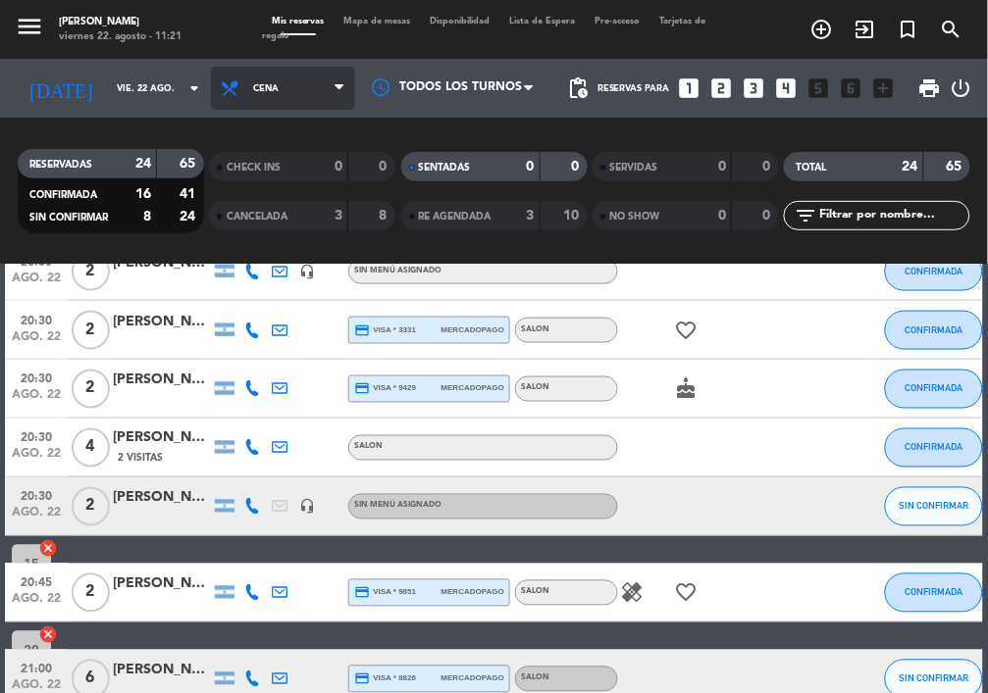
drag, startPoint x: 297, startPoint y: 88, endPoint x: 296, endPoint y: 126, distance: 37.3
click at [297, 87] on span "Cena" at bounding box center [283, 88] width 144 height 43
click at [291, 159] on div "menu NAKAMA RAMEN viernes 22. agosto - 11:21 Mis reservas Mapa de mesas Disponi…" at bounding box center [494, 132] width 988 height 265
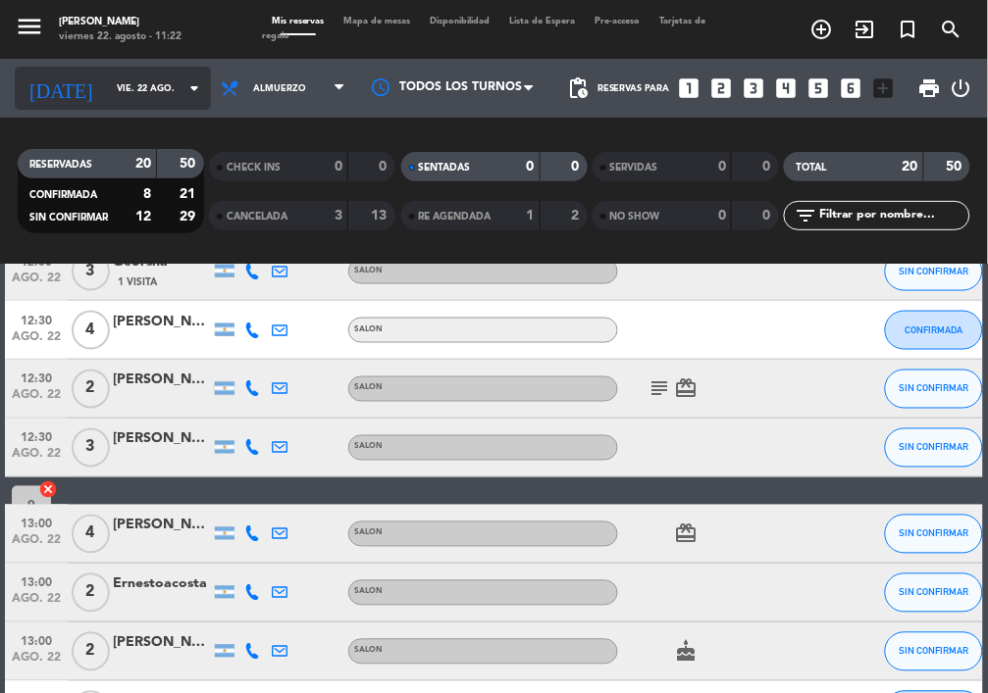
click at [151, 86] on input "vie. 22 ago." at bounding box center [170, 89] width 127 height 30
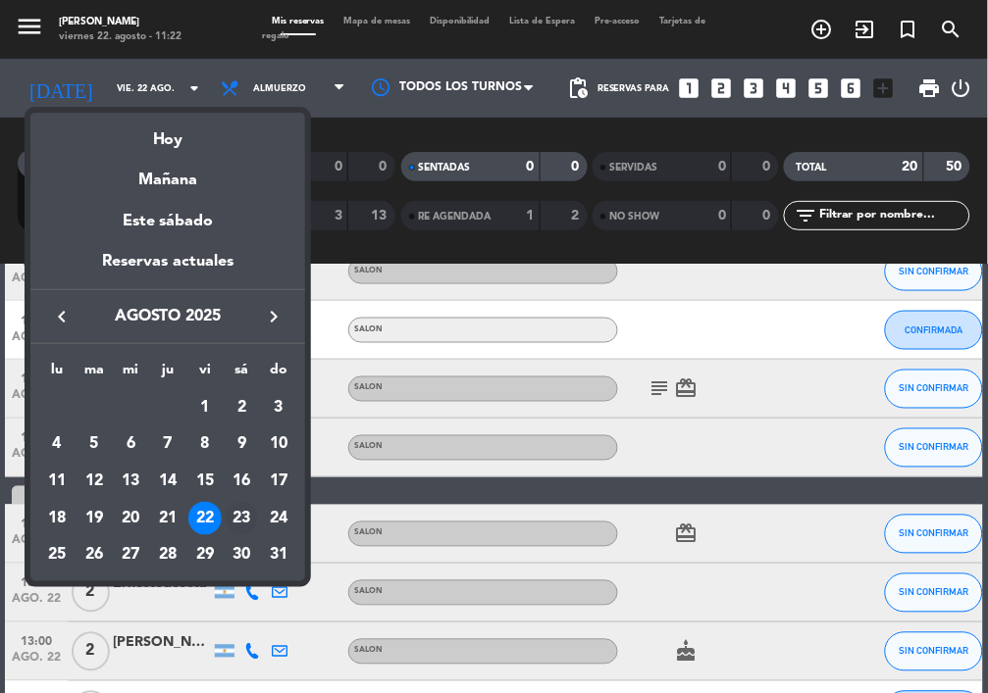
click at [229, 510] on div "23" at bounding box center [242, 518] width 33 height 33
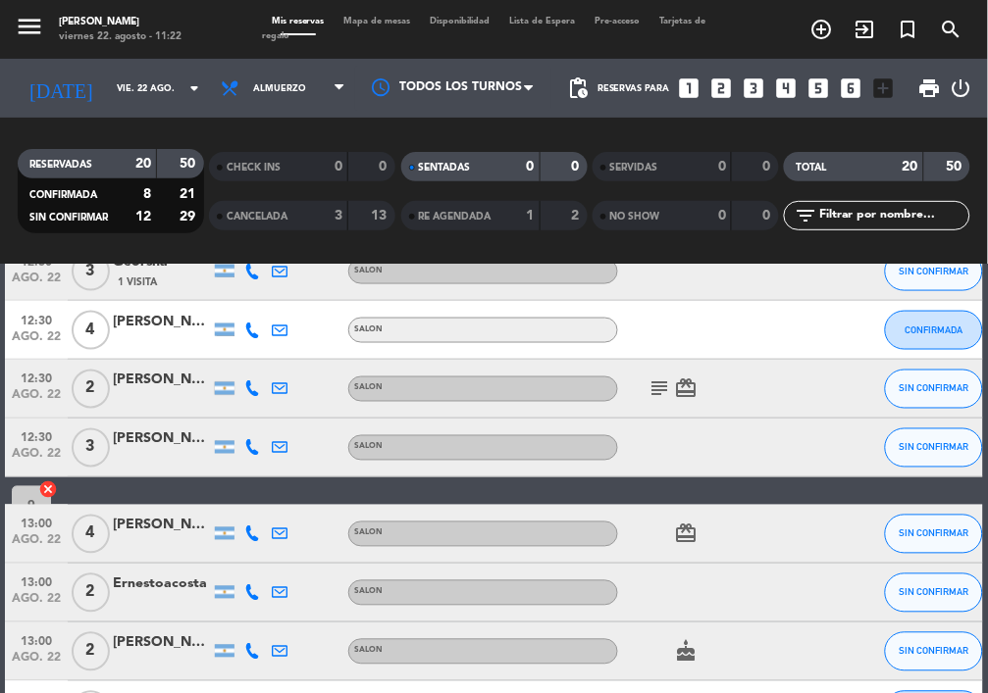
type input "sáb. 23 ago."
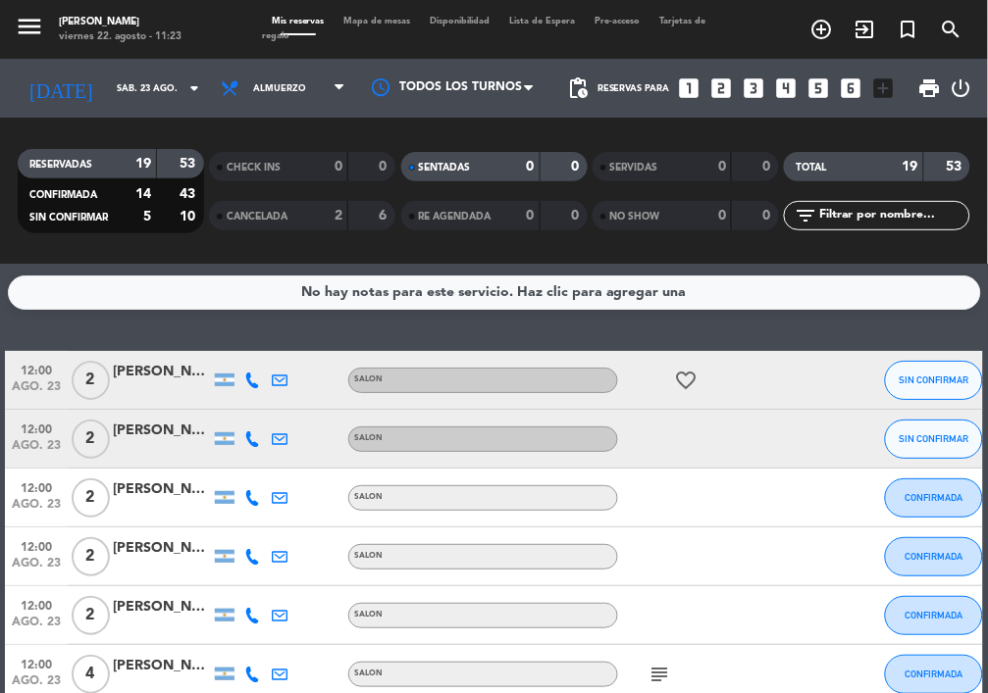
scroll to position [0, 0]
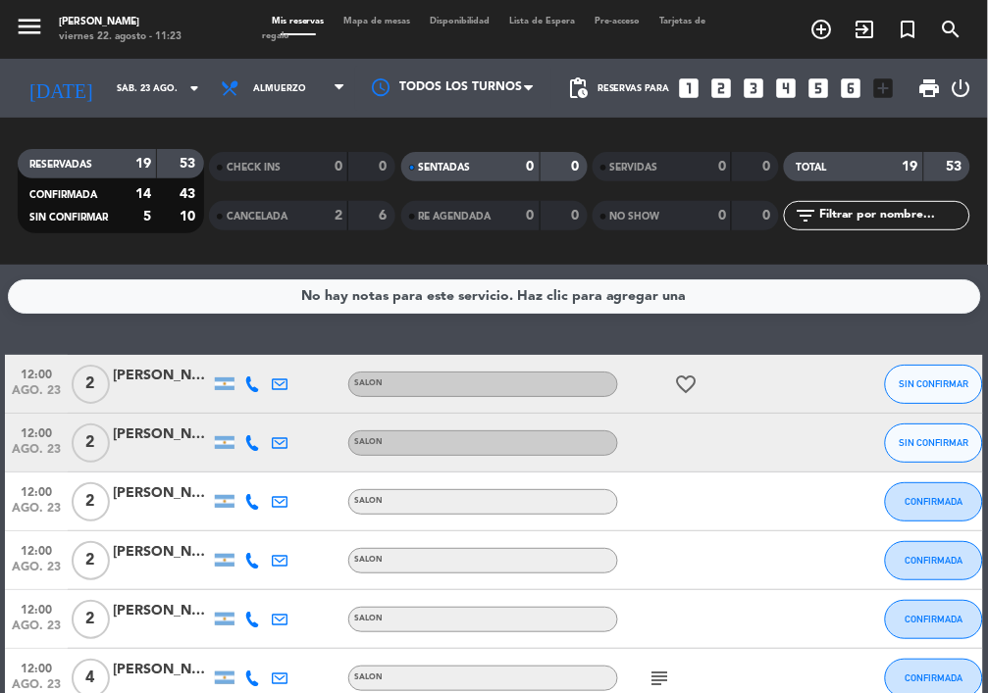
click at [132, 430] on div "[PERSON_NAME]" at bounding box center [162, 435] width 98 height 23
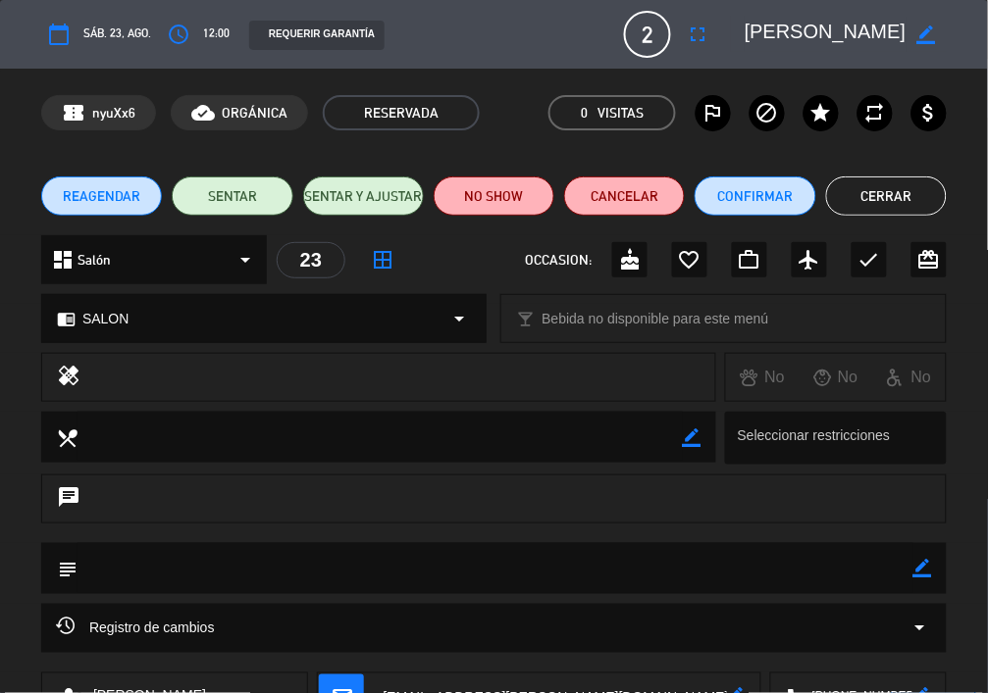
scroll to position [43, 0]
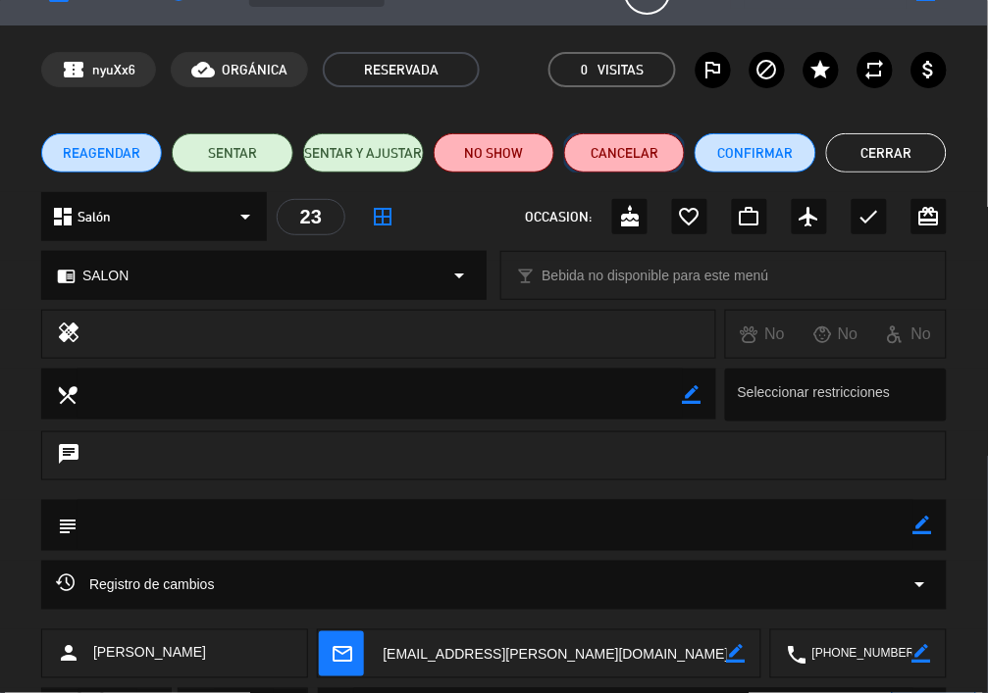
click at [609, 150] on button "Cancelar" at bounding box center [624, 152] width 121 height 39
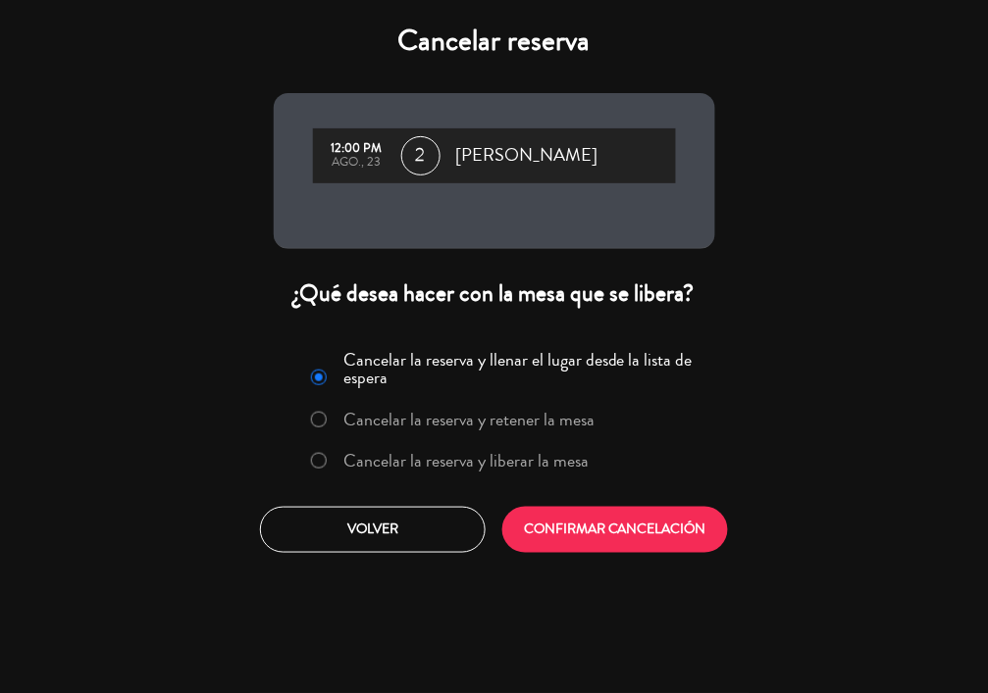
click at [504, 459] on label "Cancelar la reserva y liberar la mesa" at bounding box center [465, 461] width 245 height 18
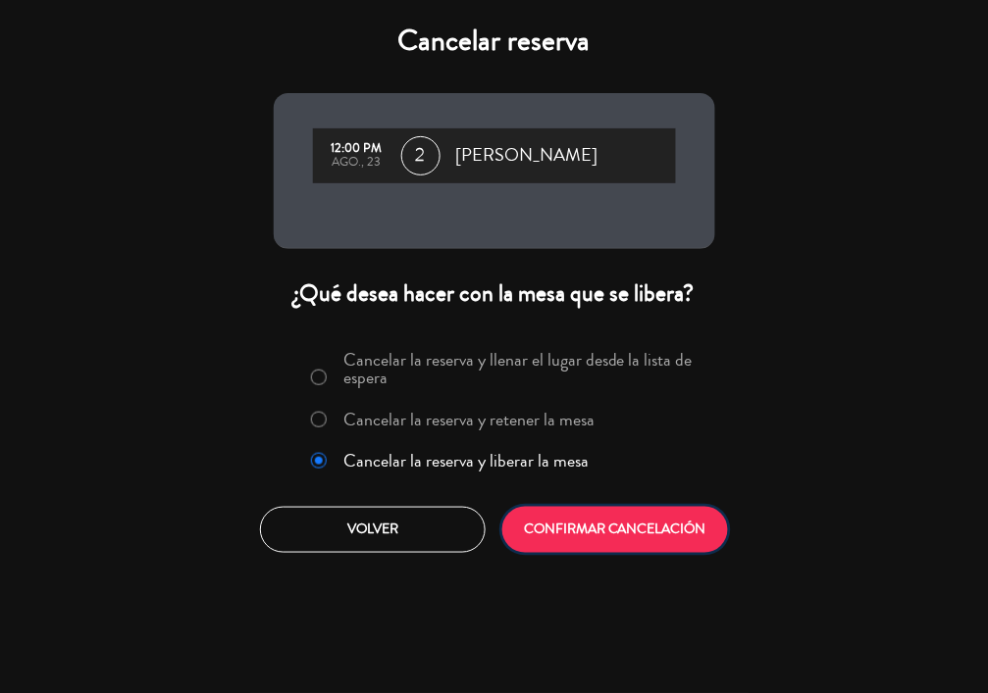
click at [594, 534] on button "CONFIRMAR CANCELACIÓN" at bounding box center [615, 530] width 226 height 46
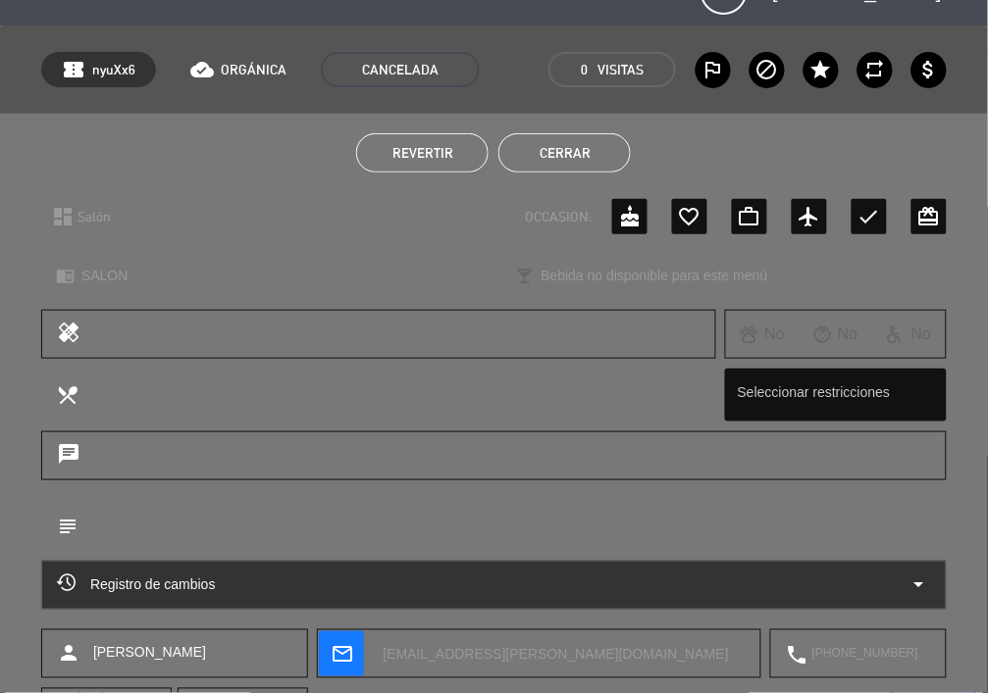
click at [549, 141] on button "Cerrar" at bounding box center [564, 152] width 132 height 39
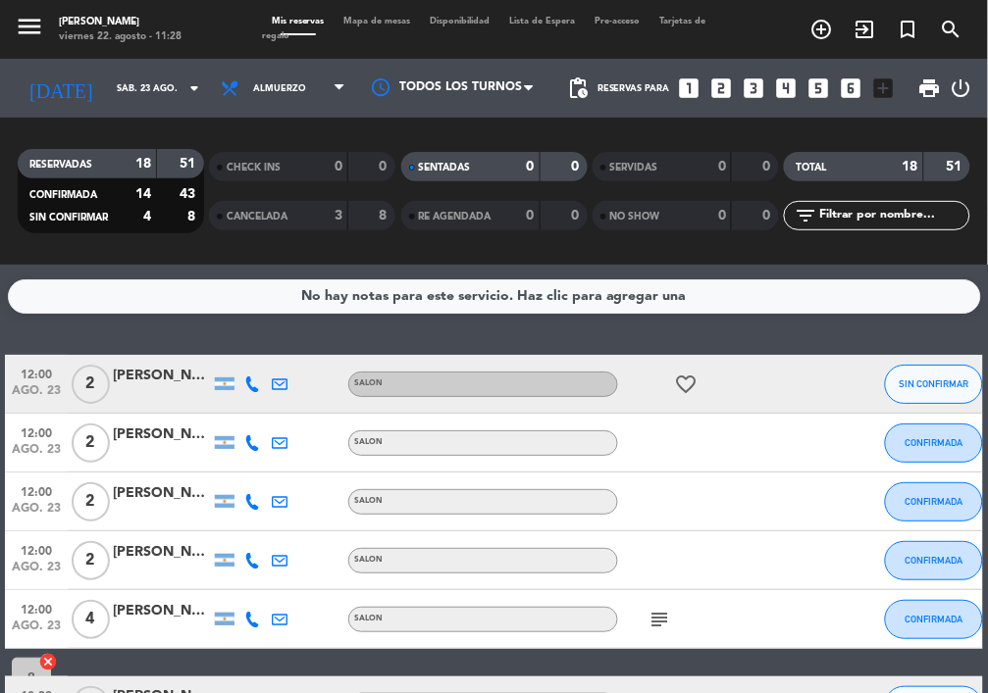
click at [712, 82] on icon "looks_two" at bounding box center [722, 89] width 26 height 26
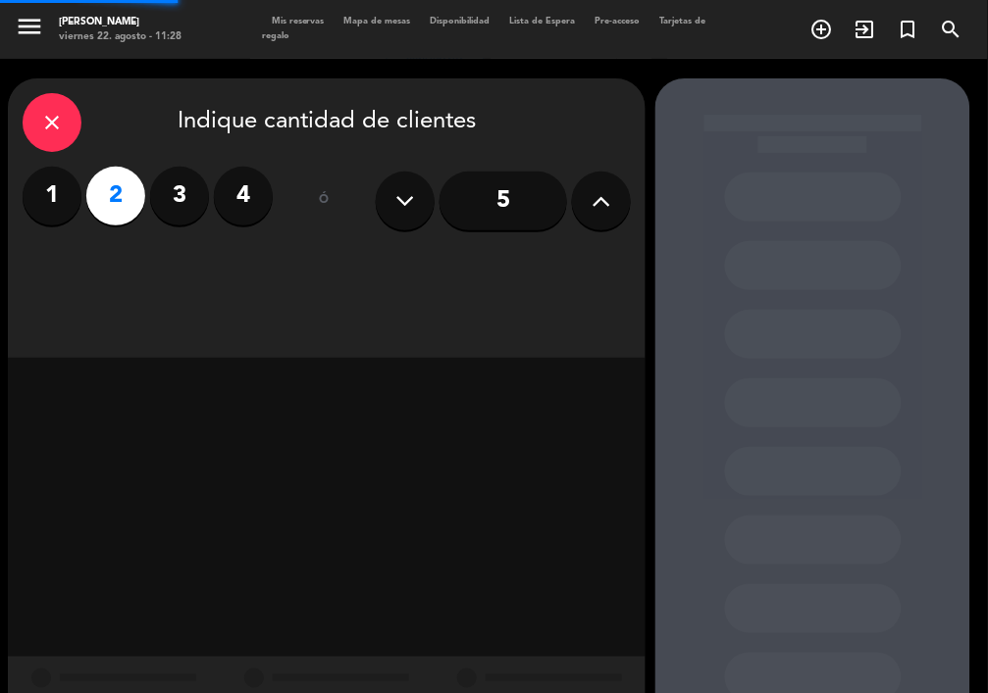
click at [727, 85] on div at bounding box center [812, 409] width 315 height 663
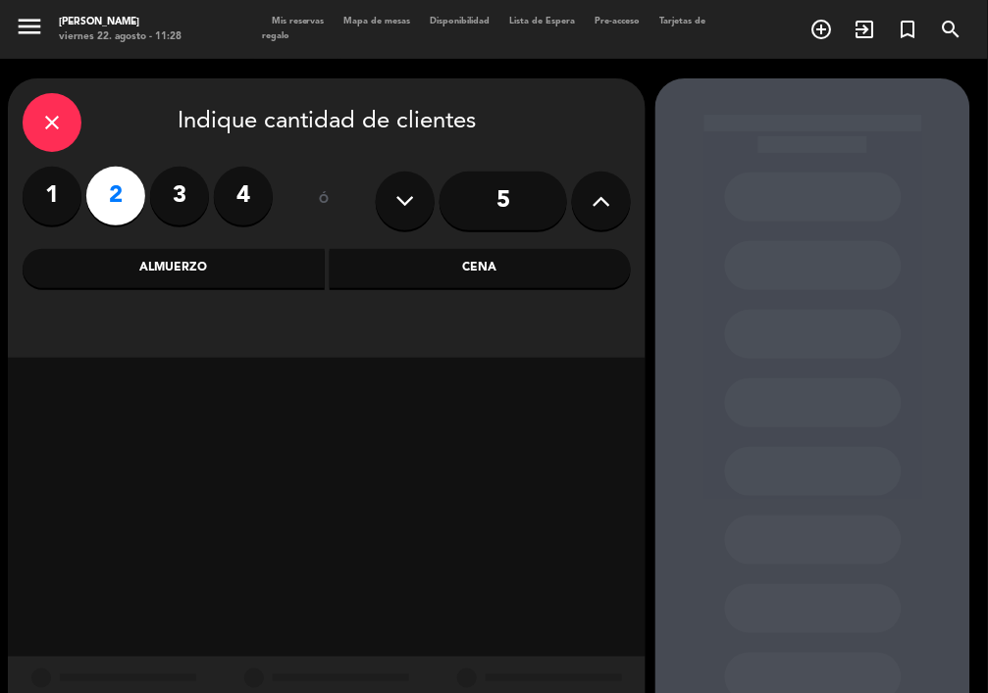
click at [194, 266] on div "Almuerzo" at bounding box center [174, 268] width 302 height 39
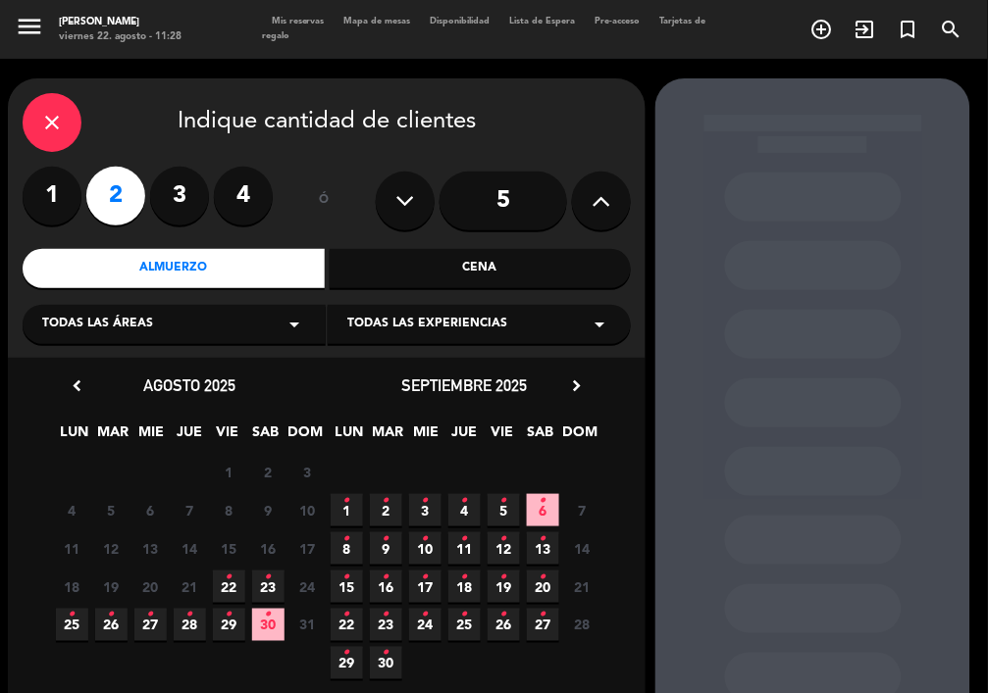
click at [272, 579] on span "23 •" at bounding box center [268, 587] width 32 height 32
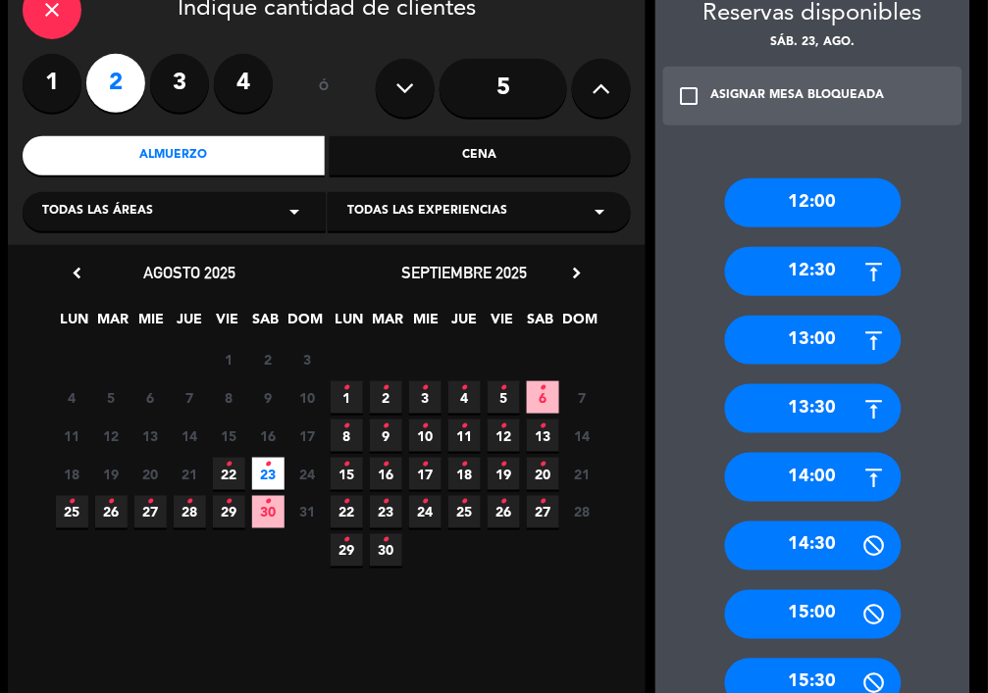
scroll to position [209, 0]
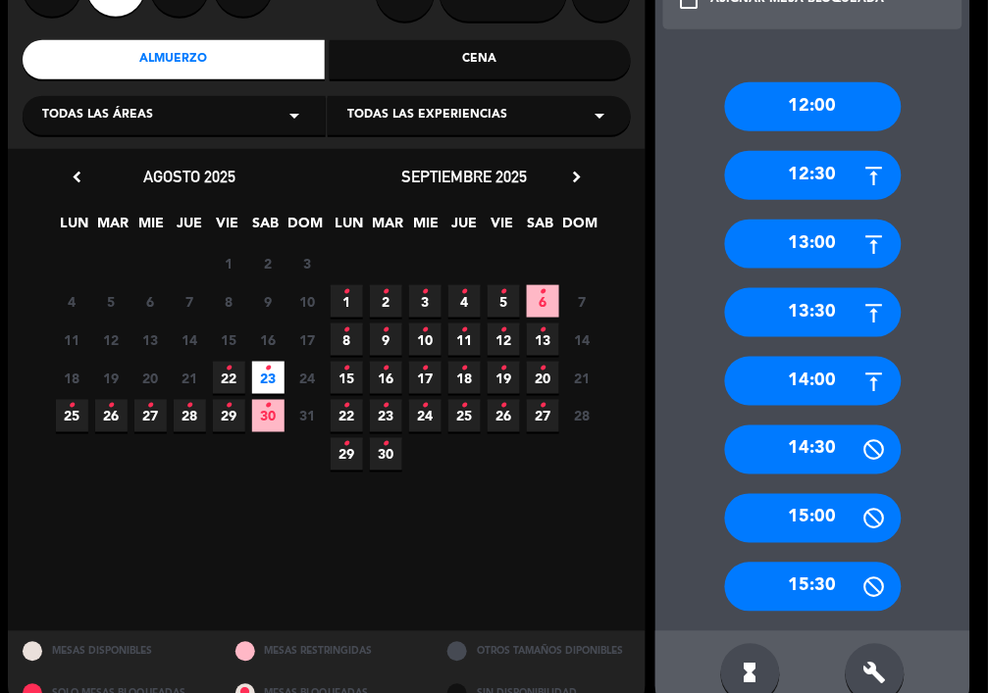
click at [844, 372] on div "14:00" at bounding box center [813, 381] width 177 height 49
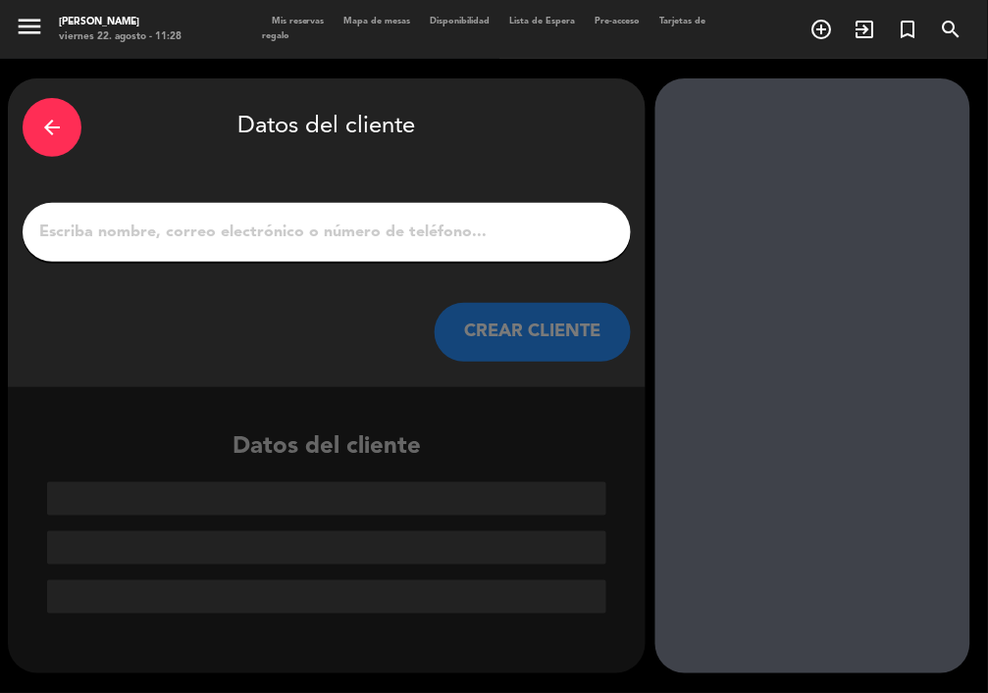
click at [230, 246] on div at bounding box center [327, 232] width 608 height 59
click at [236, 229] on input "1" at bounding box center [326, 232] width 579 height 27
paste input "[PERSON_NAME]"
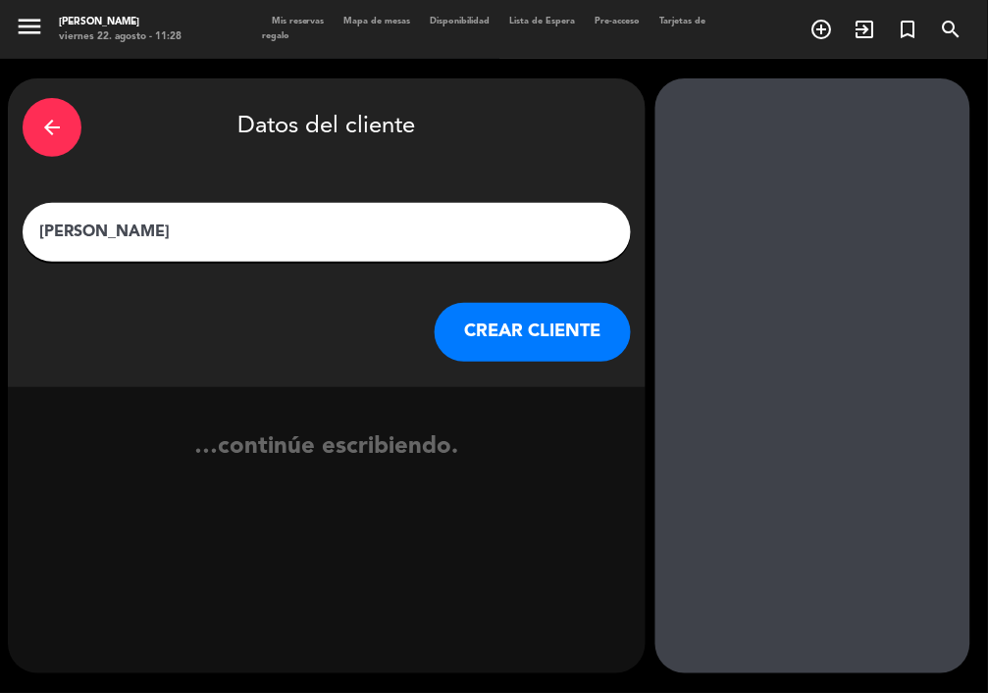
type input "[PERSON_NAME]"
click at [563, 349] on button "CREAR CLIENTE" at bounding box center [532, 332] width 196 height 59
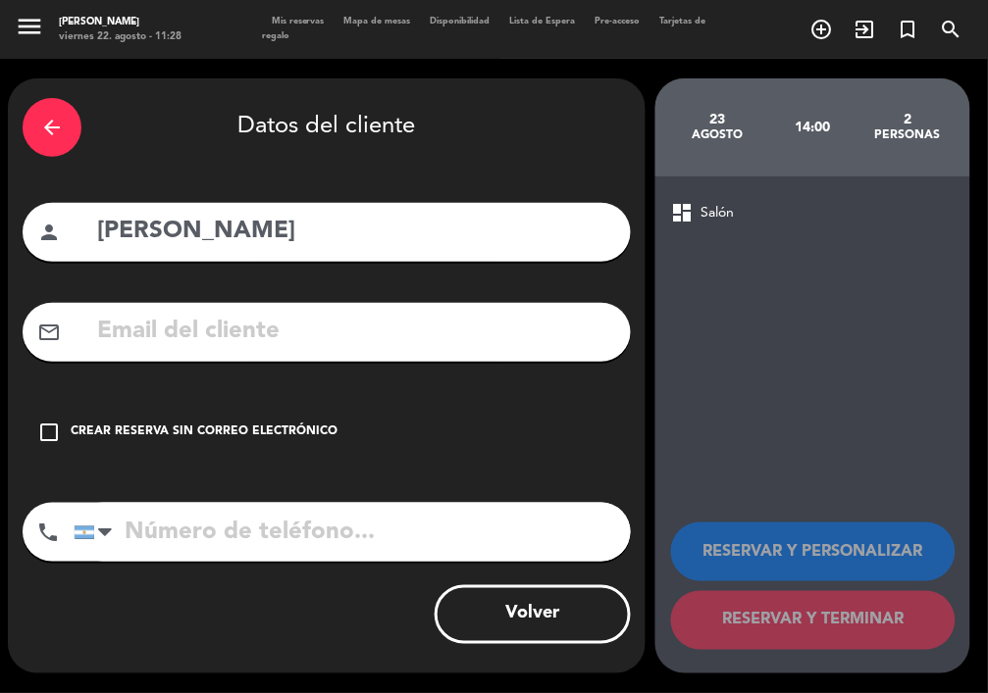
click at [356, 348] on input "text" at bounding box center [355, 332] width 521 height 40
paste input "[EMAIL_ADDRESS][DOMAIN_NAME]"
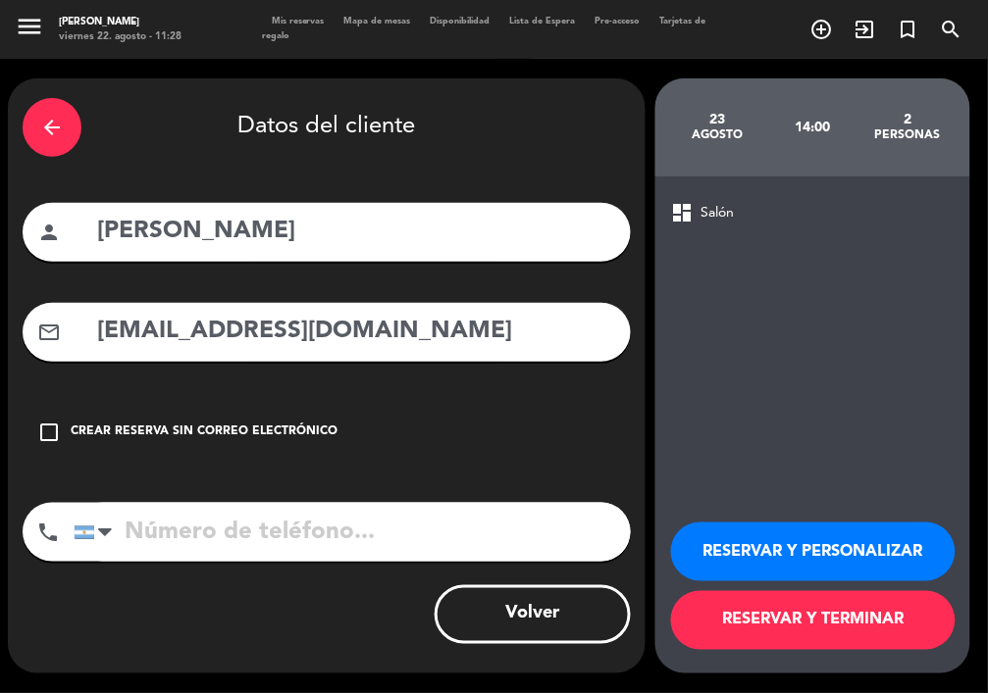
type input "[EMAIL_ADDRESS][DOMAIN_NAME]"
click at [376, 545] on input "tel" at bounding box center [352, 532] width 557 height 59
paste input "[PHONE_NUMBER]"
type input "[PHONE_NUMBER]"
click at [824, 624] on button "RESERVAR Y TERMINAR" at bounding box center [813, 620] width 284 height 59
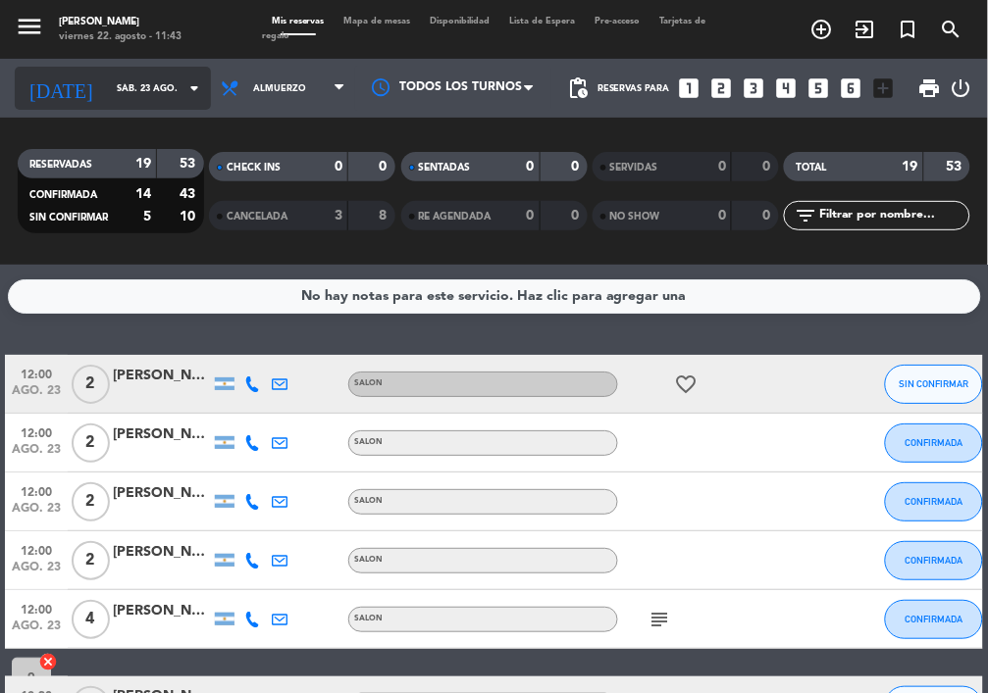
click at [141, 98] on input "sáb. 23 ago." at bounding box center [170, 89] width 127 height 30
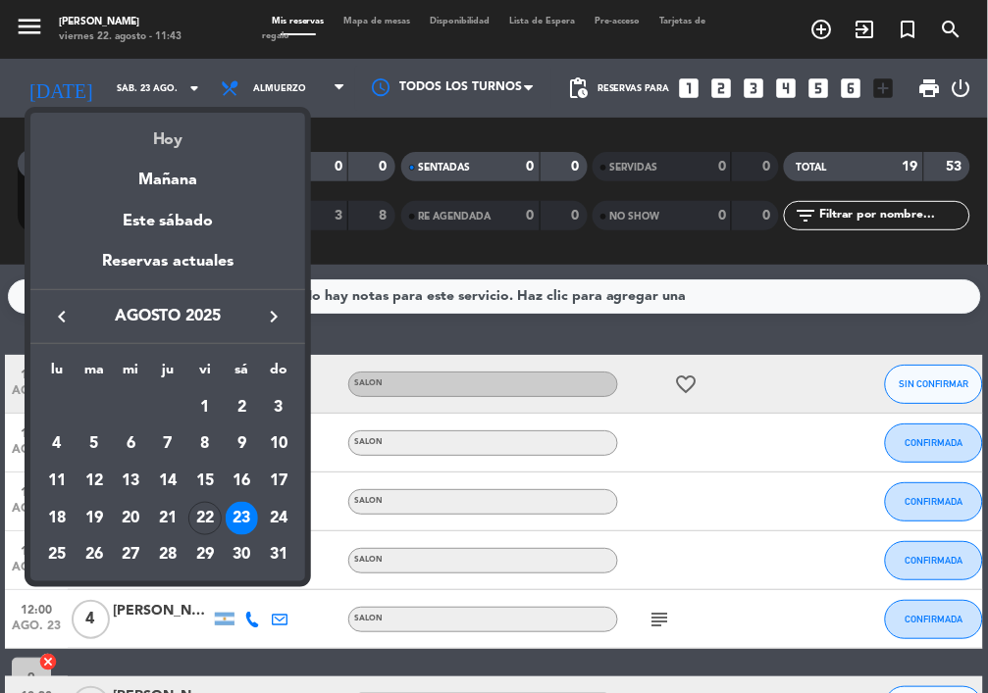
click at [192, 138] on div "Hoy" at bounding box center [167, 133] width 275 height 40
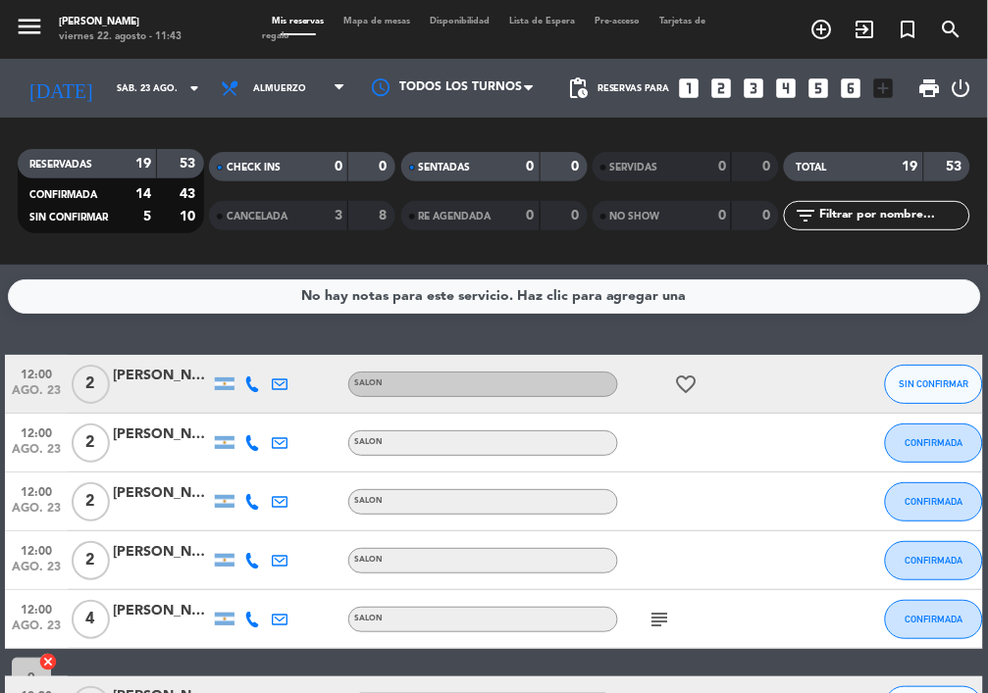
type input "vie. 22 ago."
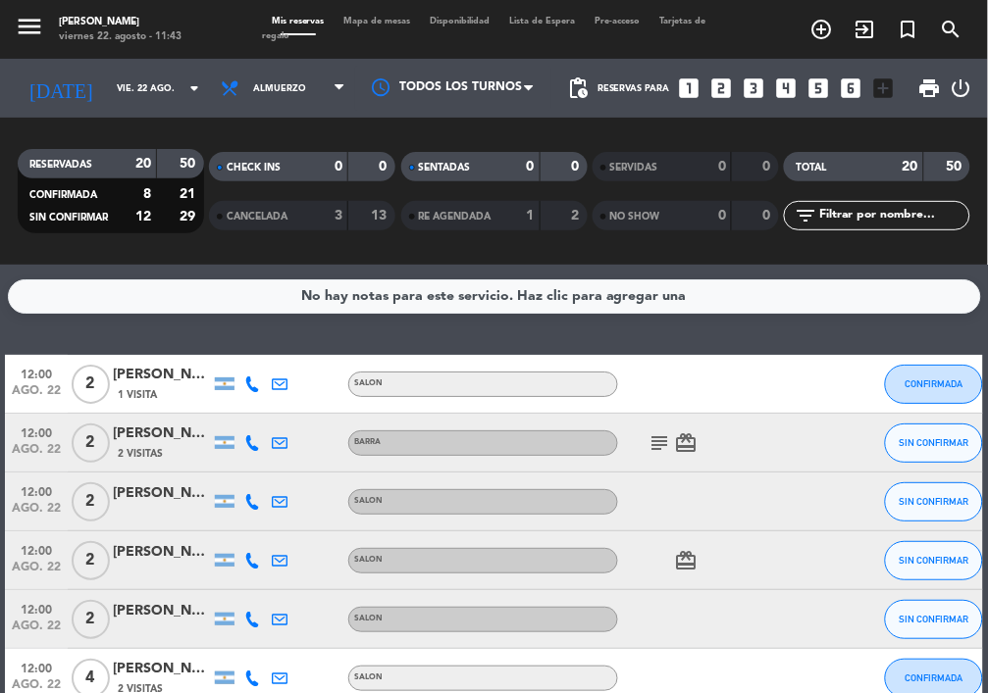
click at [658, 438] on icon "subject" at bounding box center [659, 444] width 24 height 24
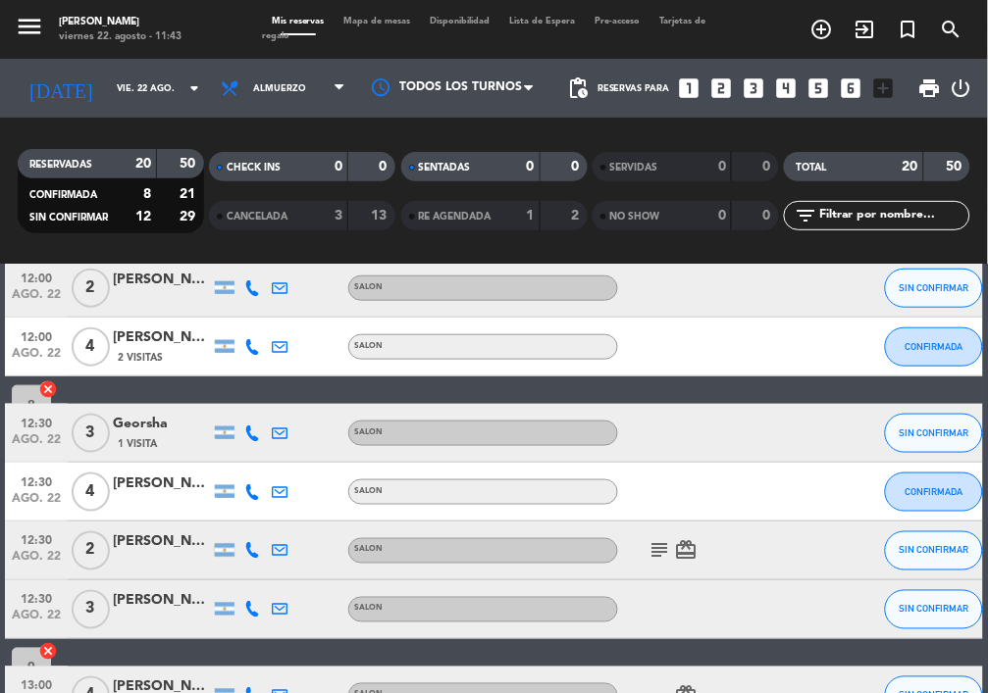
scroll to position [392, 0]
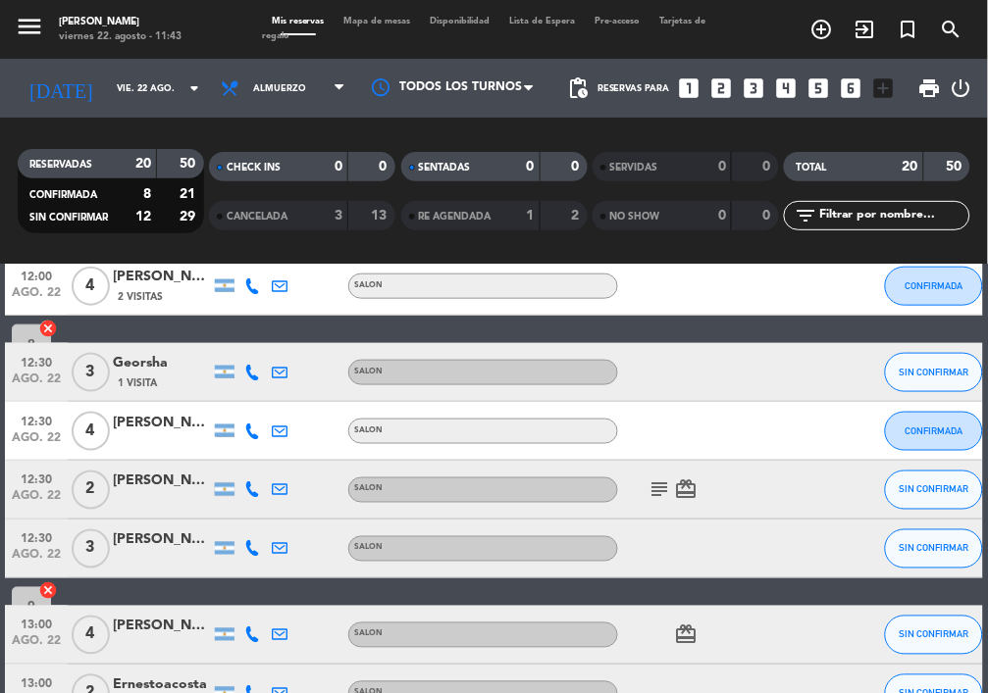
click at [651, 486] on icon "subject" at bounding box center [659, 491] width 24 height 24
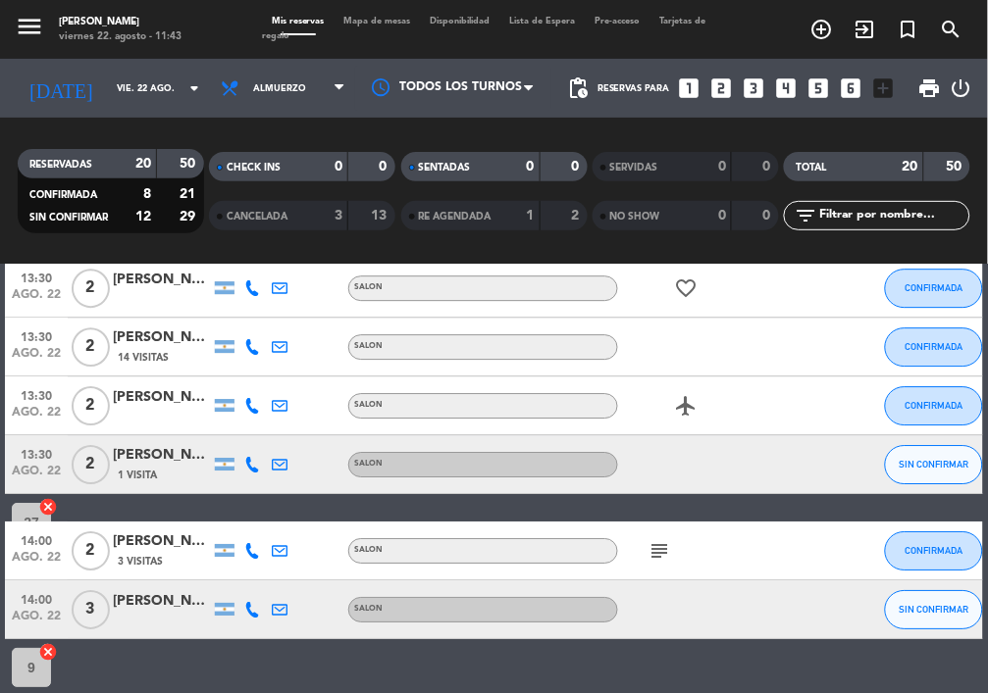
scroll to position [1046, 0]
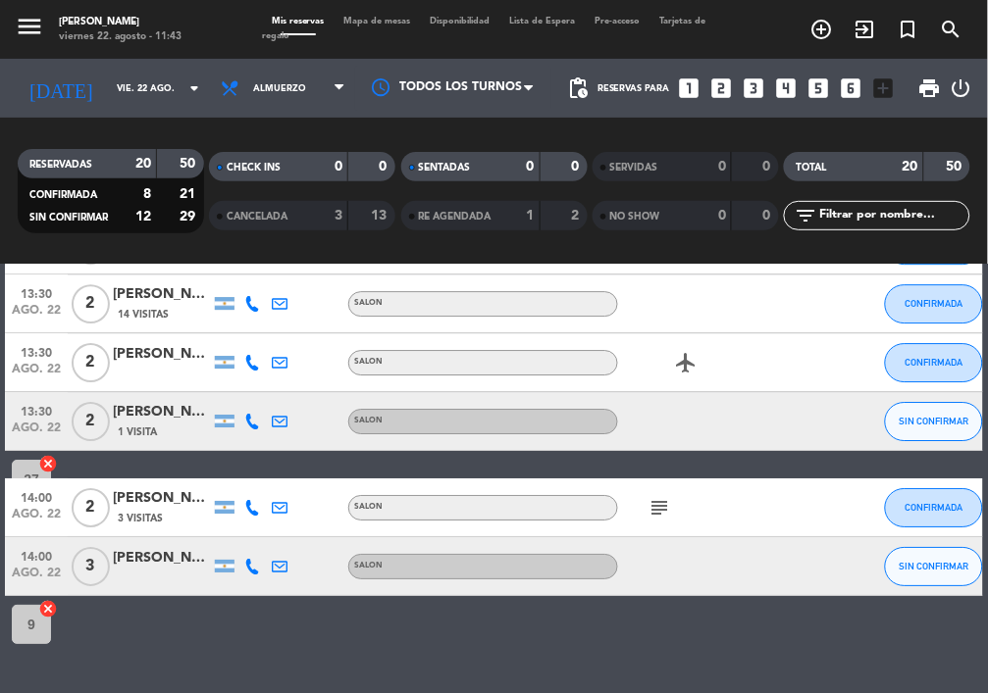
click at [658, 500] on icon "subject" at bounding box center [659, 508] width 24 height 24
